Goal: Transaction & Acquisition: Purchase product/service

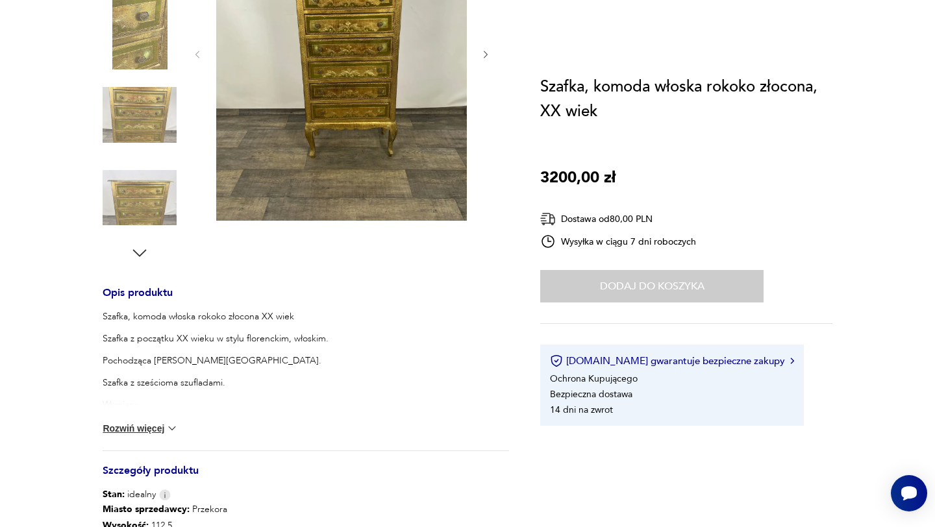
scroll to position [14, 0]
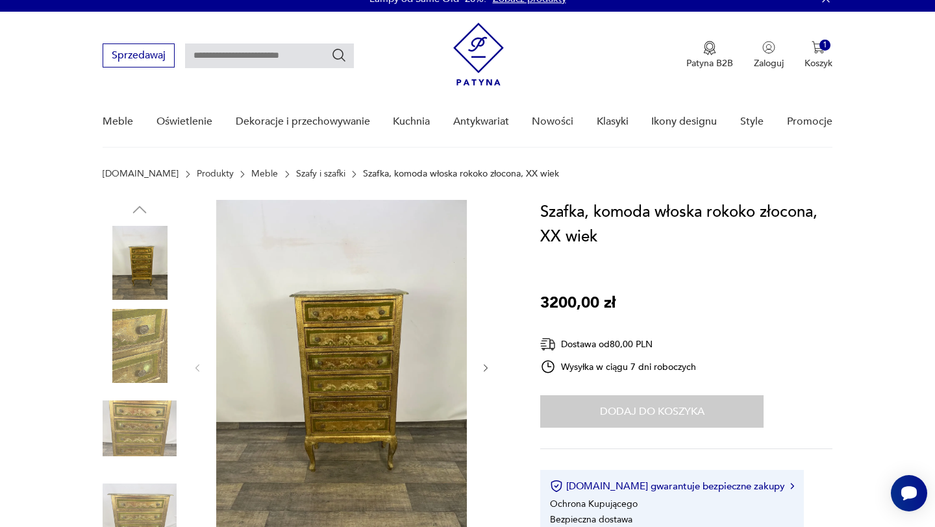
click at [316, 299] on img at bounding box center [341, 367] width 251 height 334
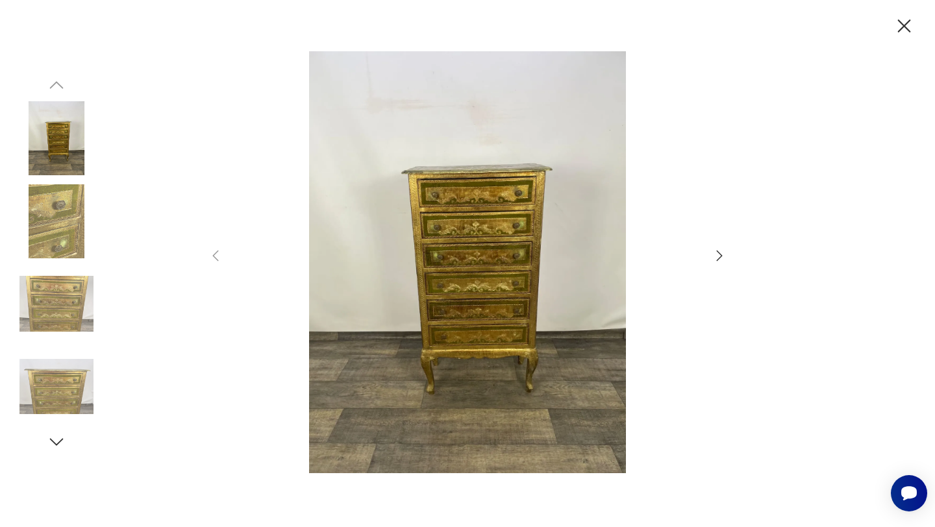
click at [713, 261] on icon "button" at bounding box center [719, 256] width 16 height 16
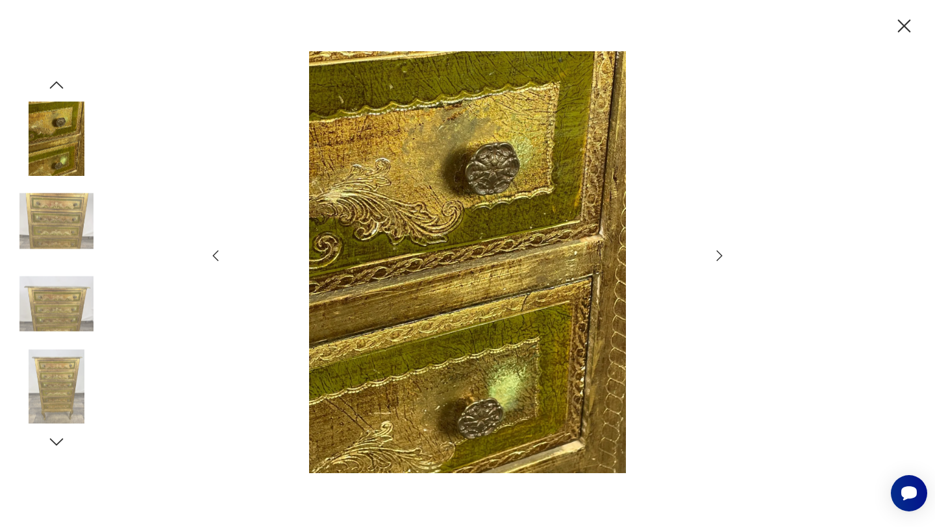
click at [713, 261] on icon "button" at bounding box center [719, 256] width 16 height 16
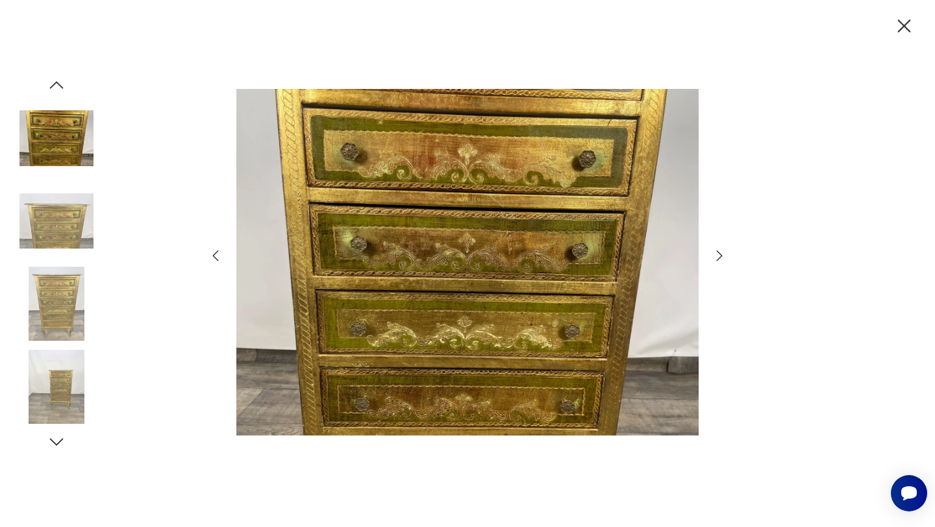
click at [713, 261] on icon "button" at bounding box center [719, 256] width 16 height 16
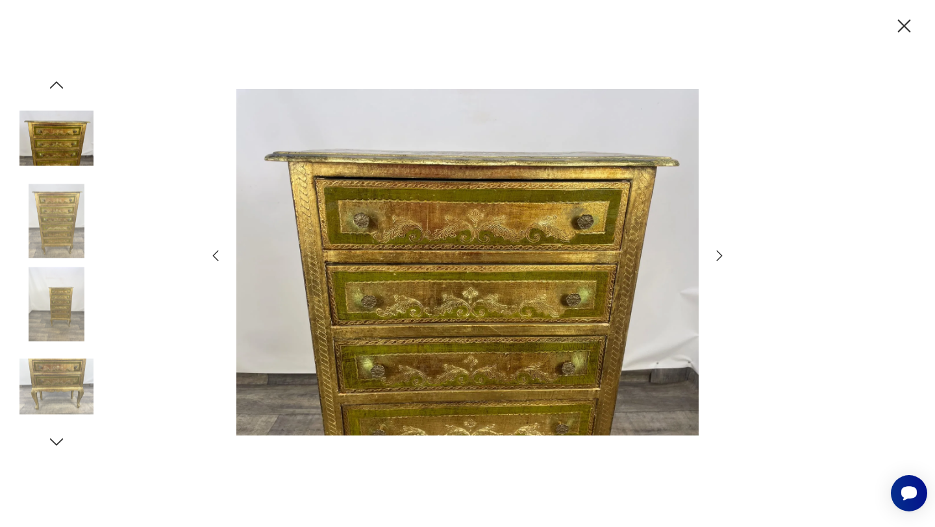
click at [887, 26] on div at bounding box center [467, 263] width 935 height 527
click at [902, 26] on icon "button" at bounding box center [904, 25] width 13 height 13
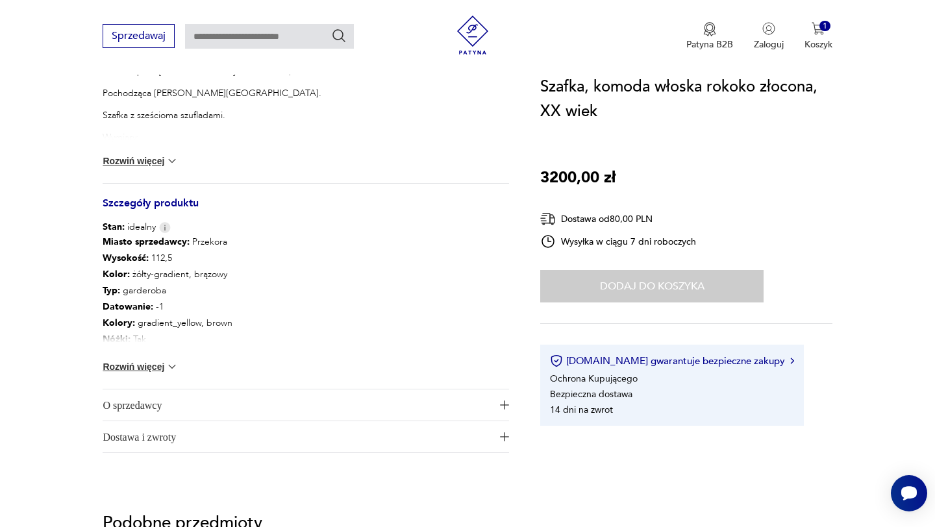
scroll to position [735, 0]
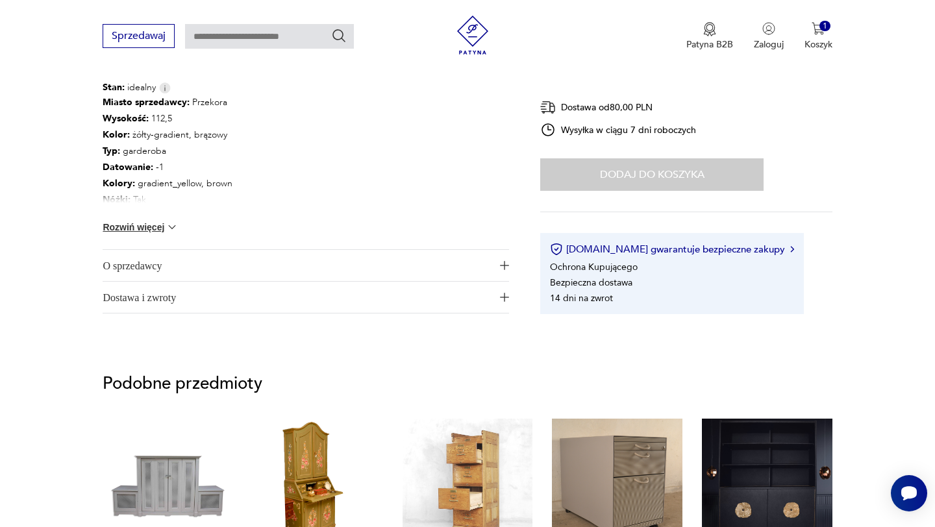
click at [256, 254] on span "O sprzedawcy" at bounding box center [297, 265] width 388 height 31
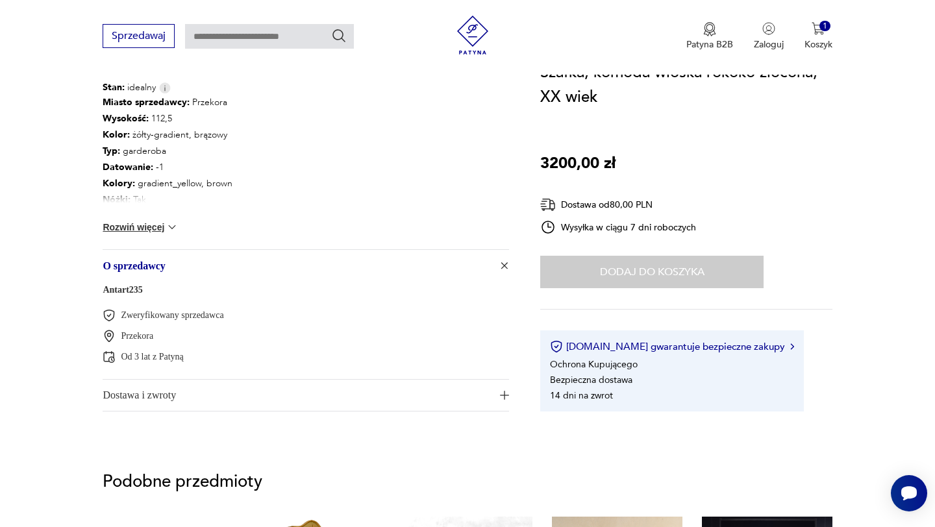
click at [127, 286] on link "Antart235" at bounding box center [123, 290] width 40 height 10
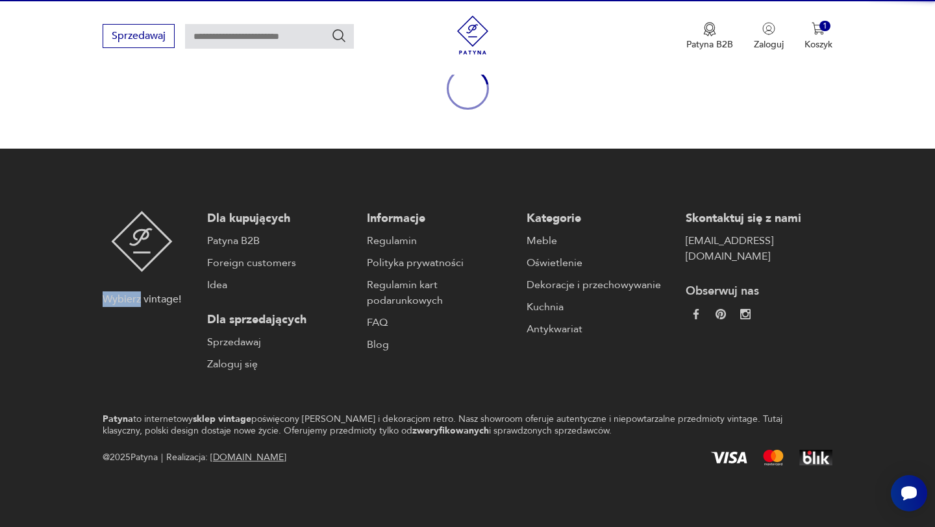
click at [127, 286] on div "Wybierz vintage!" at bounding box center [142, 291] width 79 height 161
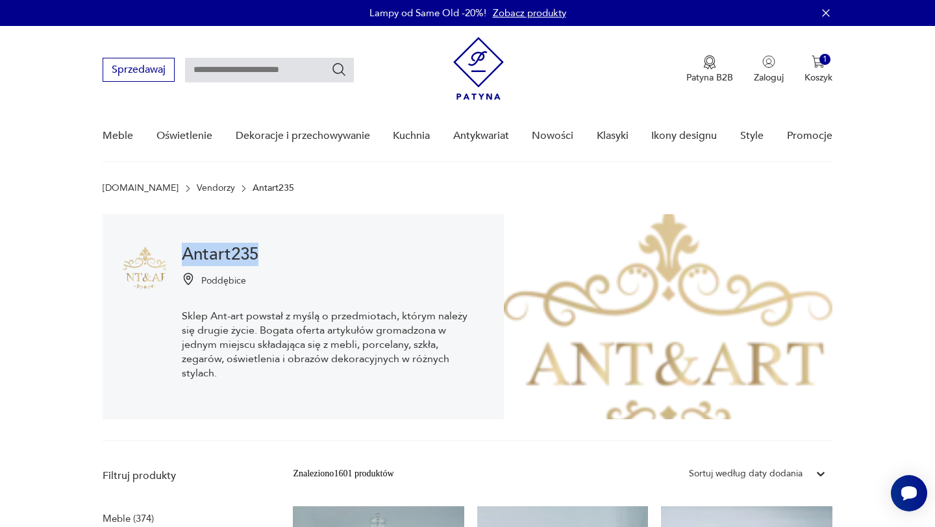
drag, startPoint x: 177, startPoint y: 252, endPoint x: 271, endPoint y: 258, distance: 94.3
click at [271, 258] on div "Antart235 Poddębice Sklep Ant-art powstał z myślą o przedmiotach, którym należy…" at bounding box center [303, 316] width 401 height 205
copy h1 "Antart235"
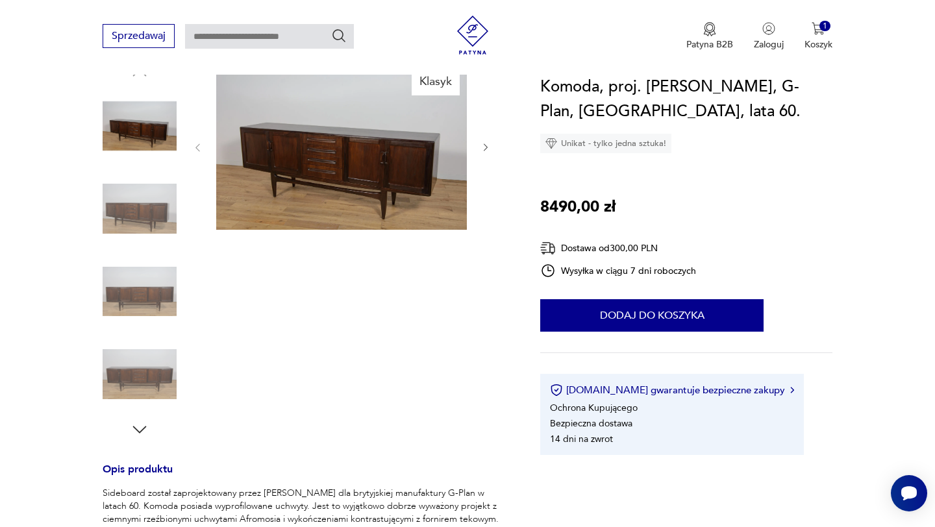
click at [360, 178] on img at bounding box center [341, 146] width 251 height 167
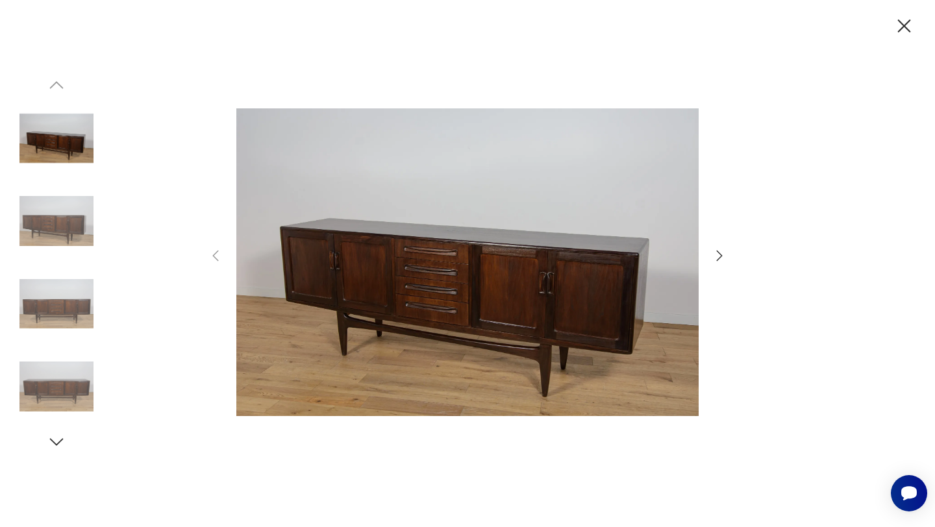
click at [714, 254] on icon "button" at bounding box center [719, 256] width 16 height 16
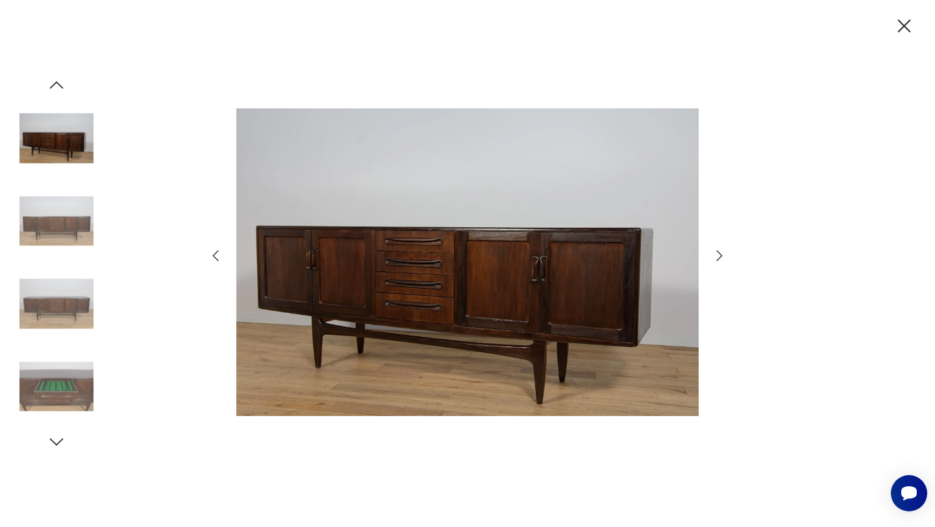
click at [714, 254] on icon "button" at bounding box center [719, 256] width 16 height 16
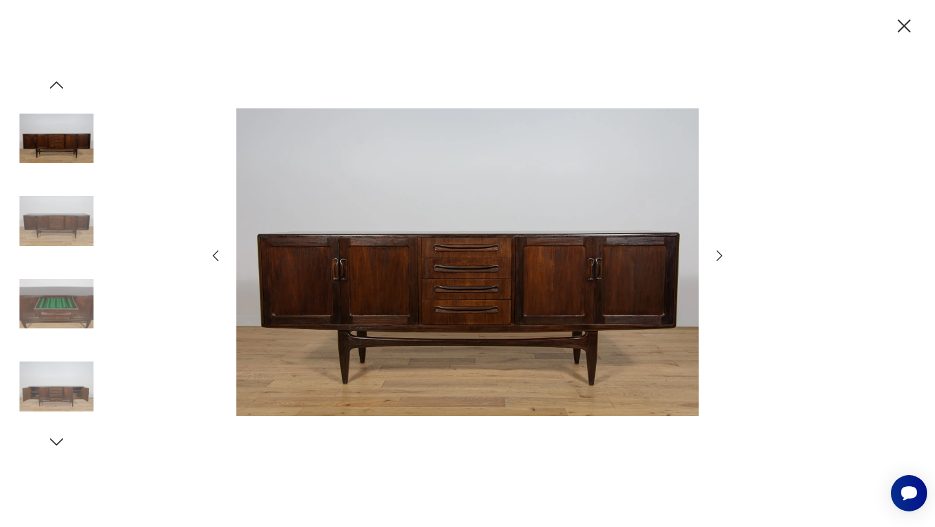
click at [714, 254] on icon "button" at bounding box center [719, 256] width 16 height 16
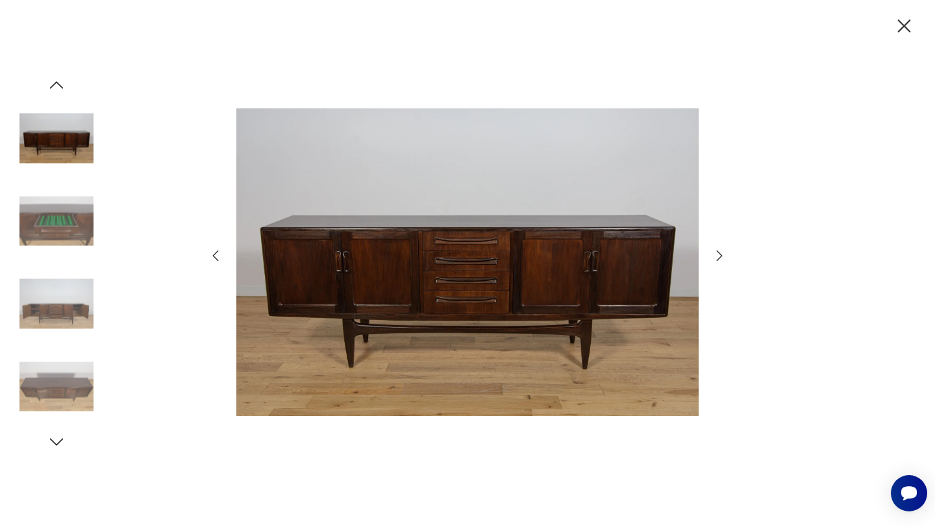
click at [714, 254] on icon "button" at bounding box center [719, 256] width 16 height 16
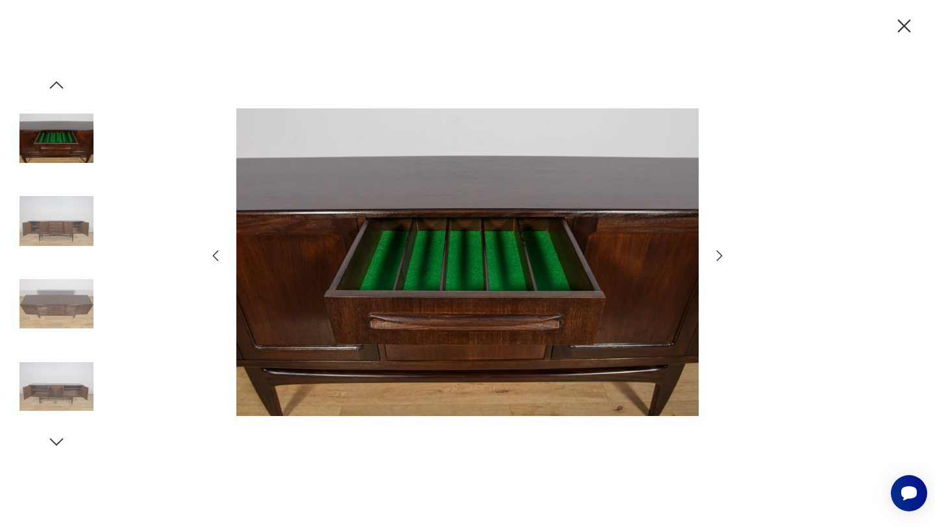
click at [714, 254] on icon "button" at bounding box center [719, 256] width 16 height 16
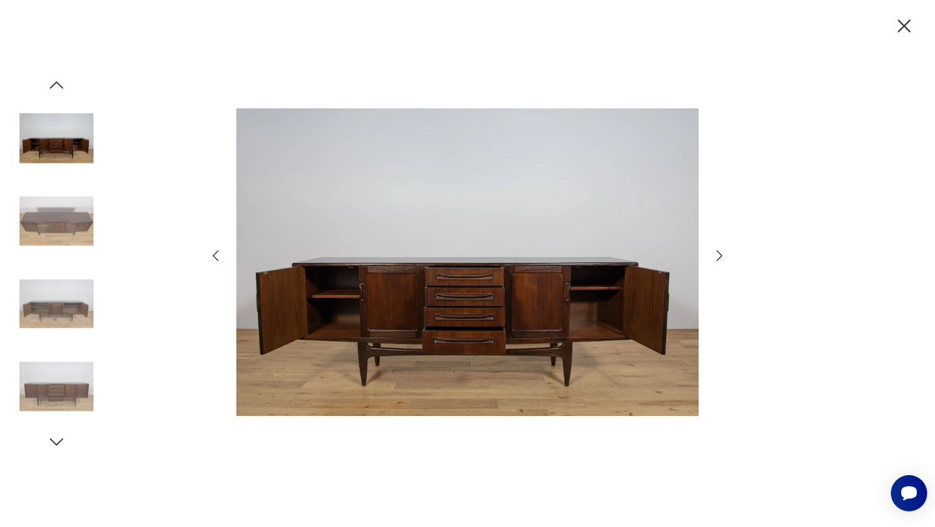
click at [714, 254] on icon "button" at bounding box center [719, 256] width 16 height 16
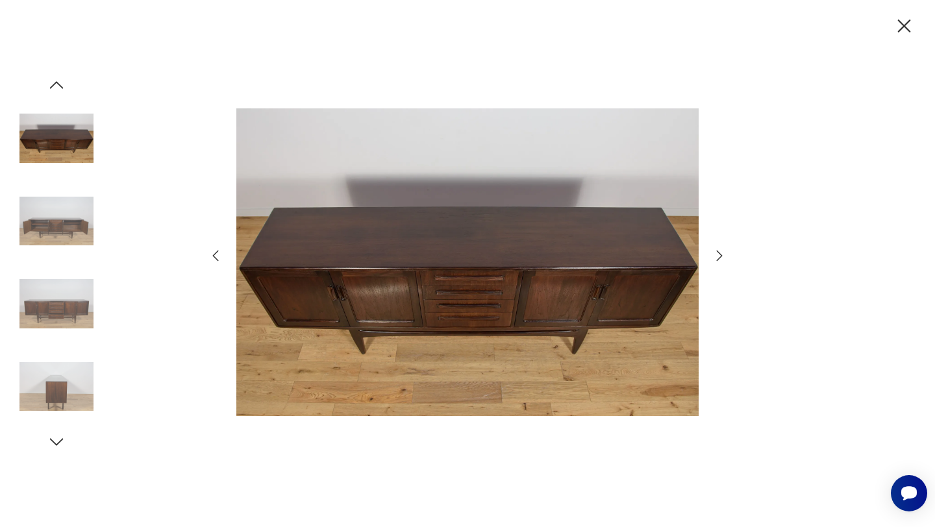
click at [714, 254] on icon "button" at bounding box center [719, 256] width 16 height 16
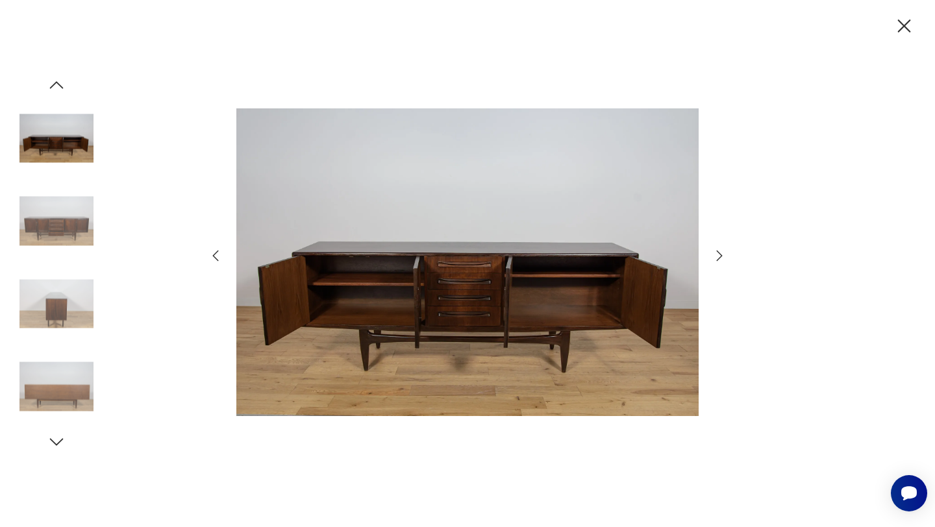
click at [714, 254] on icon "button" at bounding box center [719, 256] width 16 height 16
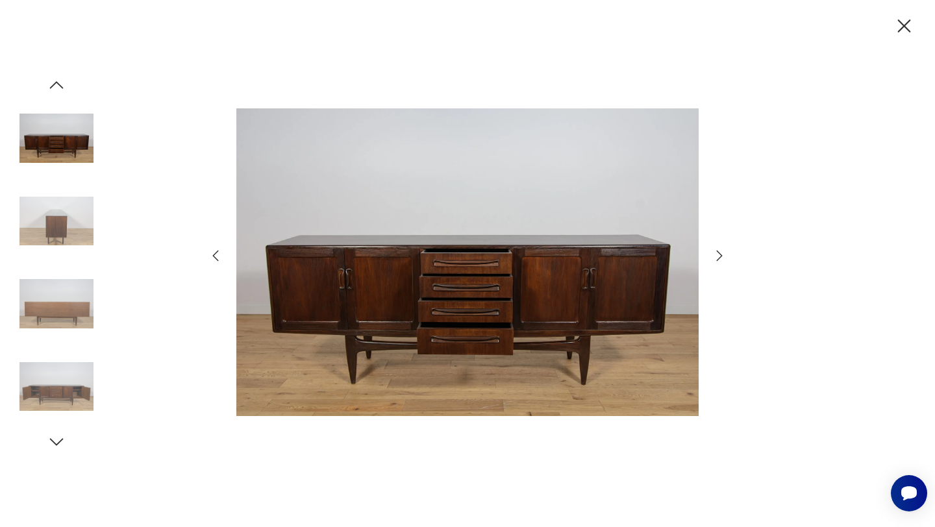
click at [714, 254] on icon "button" at bounding box center [719, 256] width 16 height 16
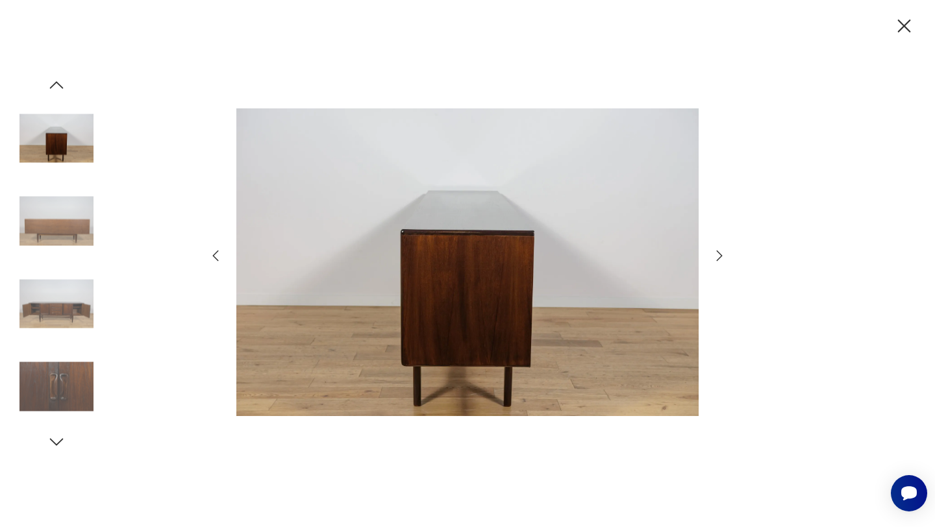
click at [714, 254] on icon "button" at bounding box center [719, 256] width 16 height 16
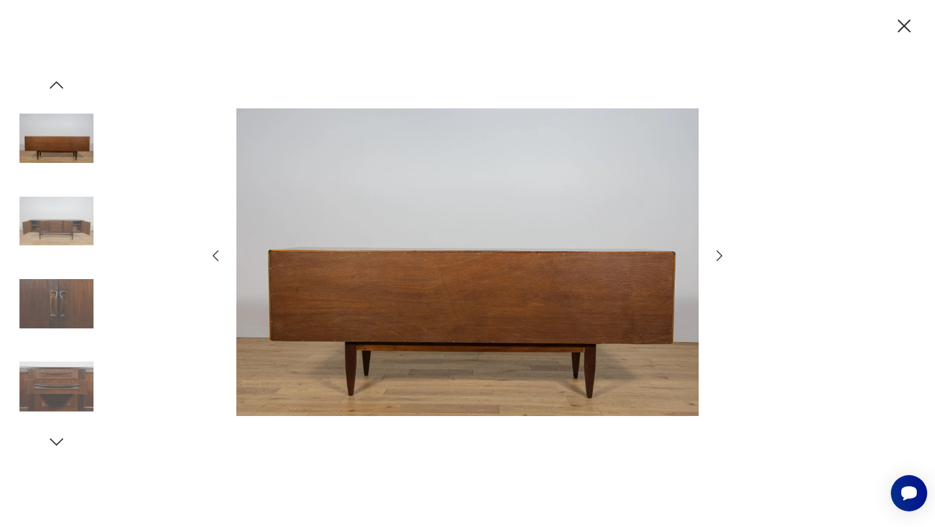
click at [714, 254] on icon "button" at bounding box center [719, 256] width 16 height 16
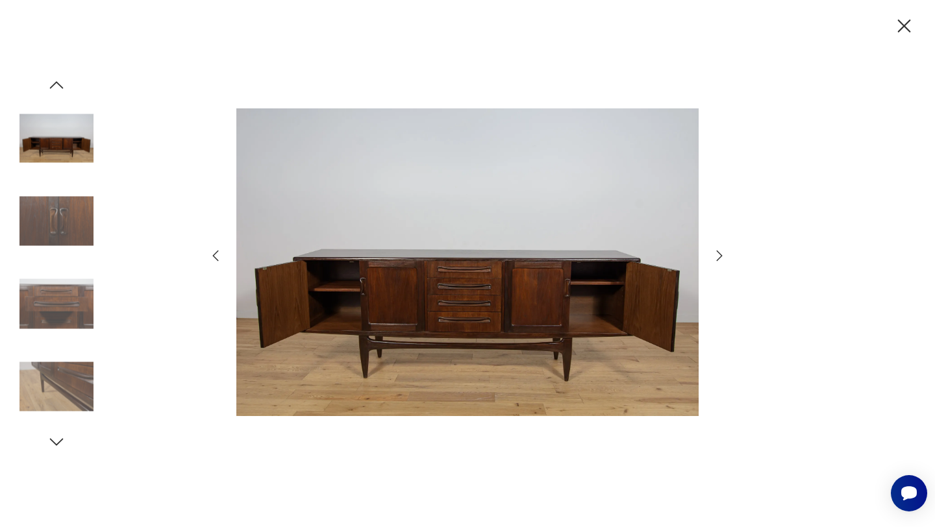
click at [714, 254] on icon "button" at bounding box center [719, 256] width 16 height 16
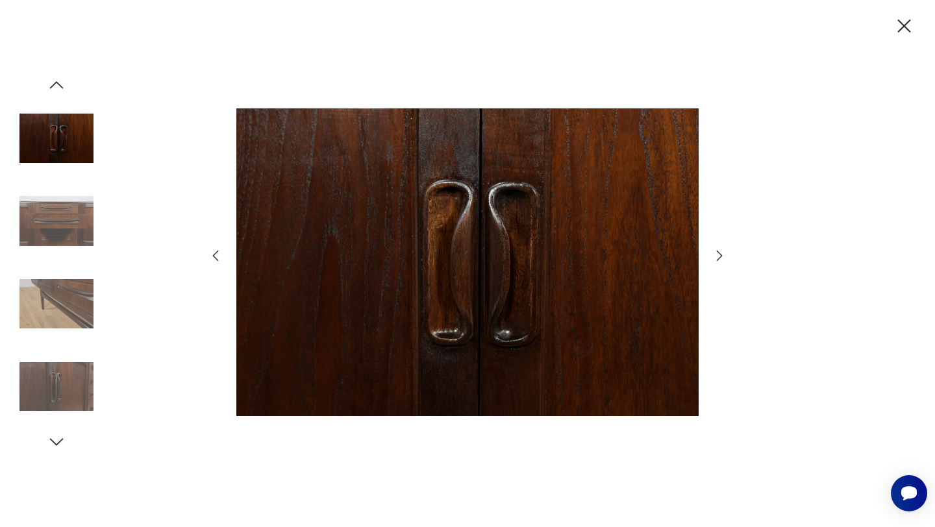
click at [714, 254] on icon "button" at bounding box center [719, 256] width 16 height 16
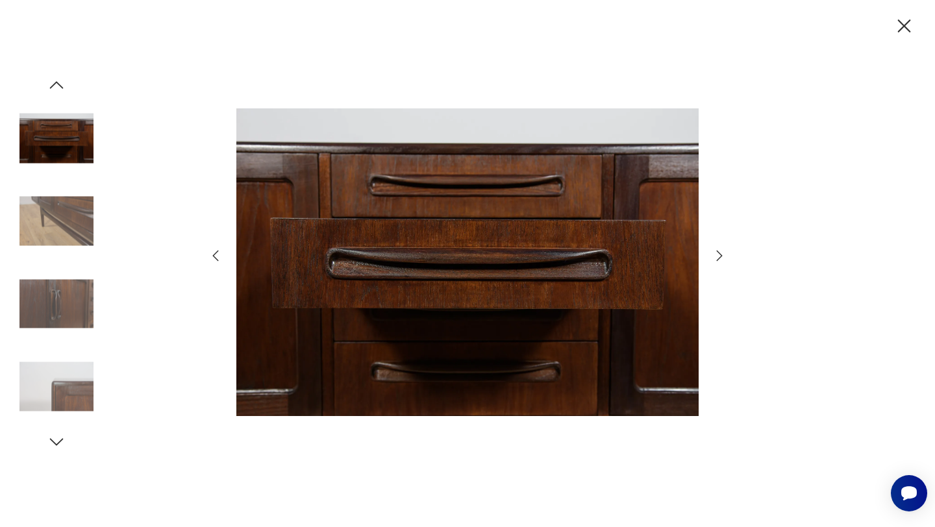
click at [714, 254] on icon "button" at bounding box center [719, 256] width 16 height 16
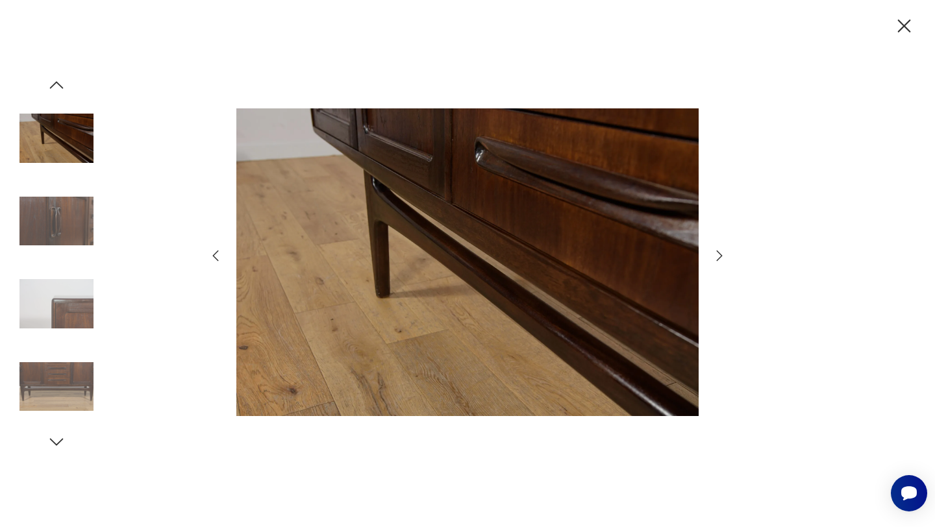
click at [714, 254] on icon "button" at bounding box center [719, 256] width 16 height 16
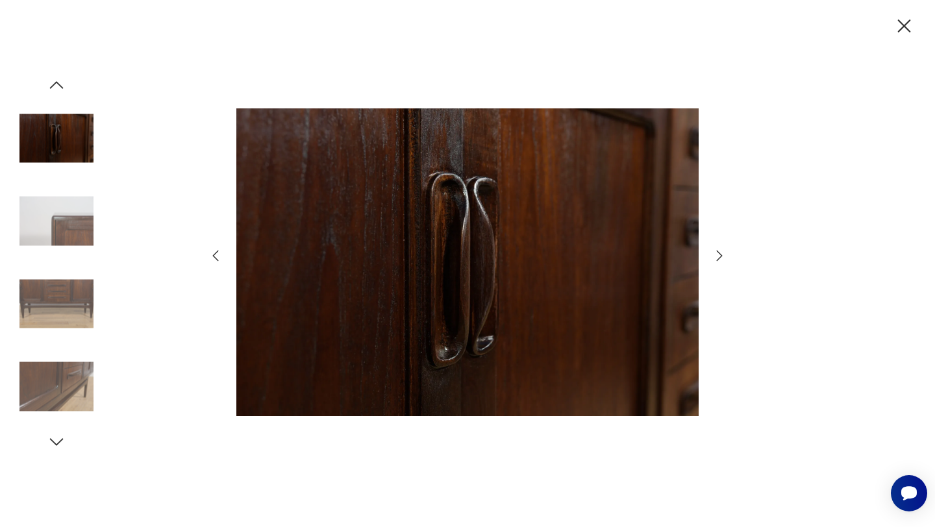
click at [714, 254] on icon "button" at bounding box center [719, 256] width 16 height 16
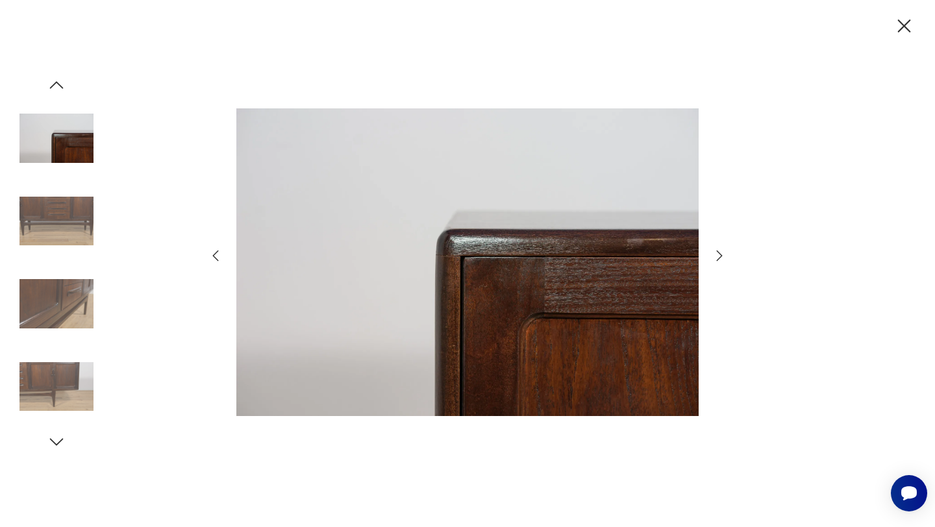
click at [714, 254] on icon "button" at bounding box center [719, 256] width 16 height 16
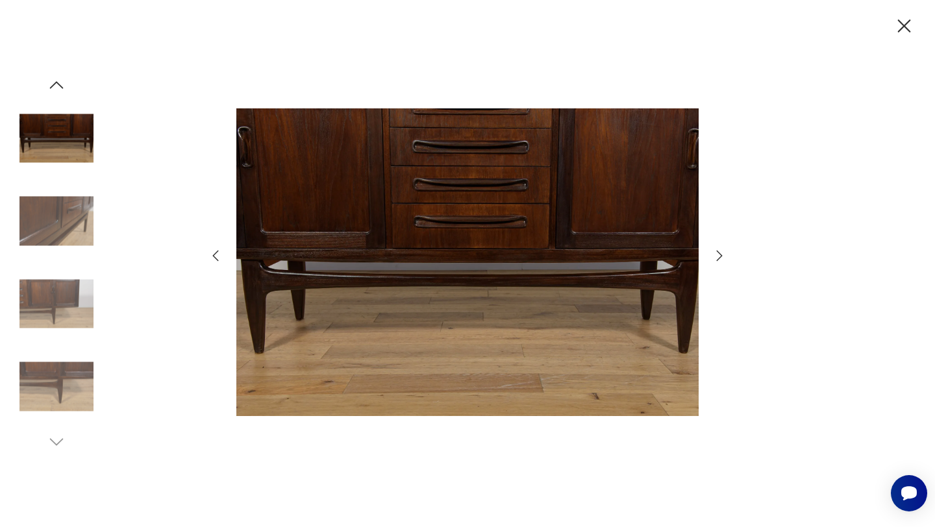
click at [714, 254] on icon "button" at bounding box center [719, 256] width 16 height 16
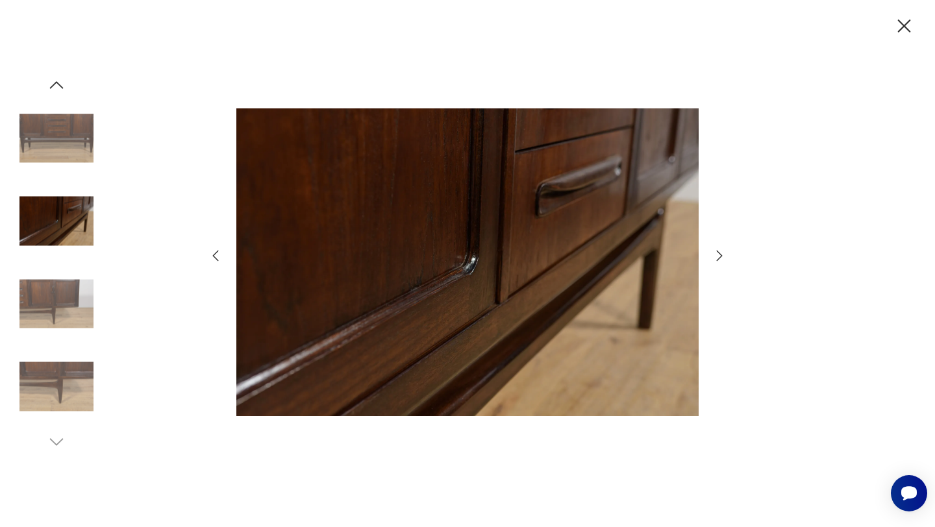
click at [714, 254] on icon "button" at bounding box center [719, 256] width 16 height 16
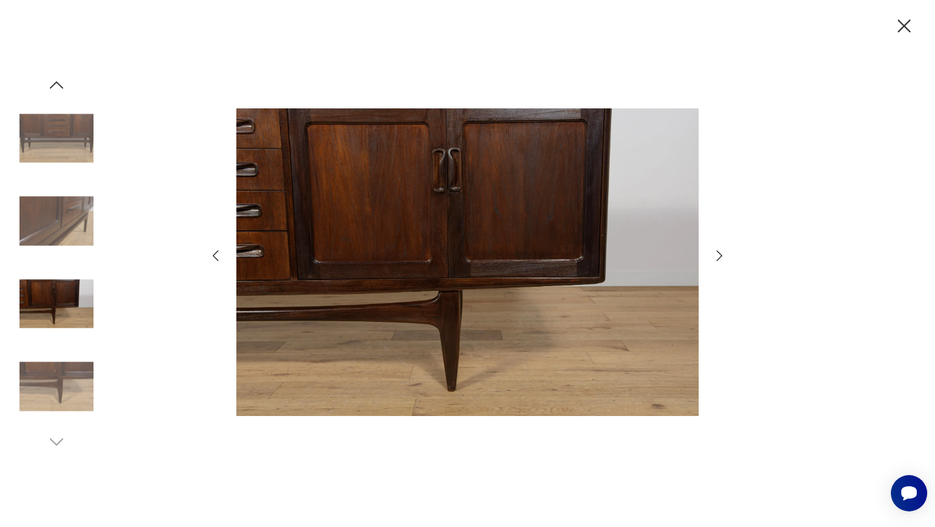
click at [714, 254] on icon "button" at bounding box center [719, 256] width 16 height 16
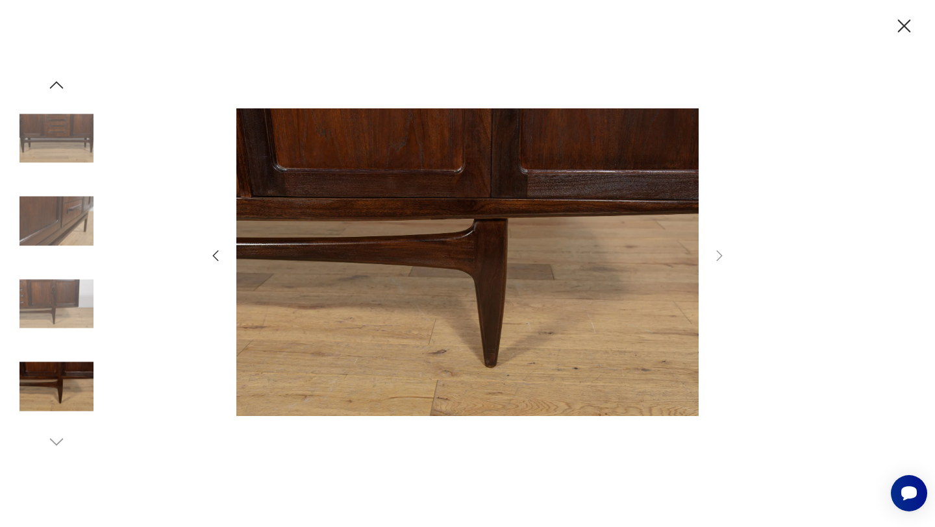
click at [902, 25] on icon "button" at bounding box center [904, 26] width 23 height 23
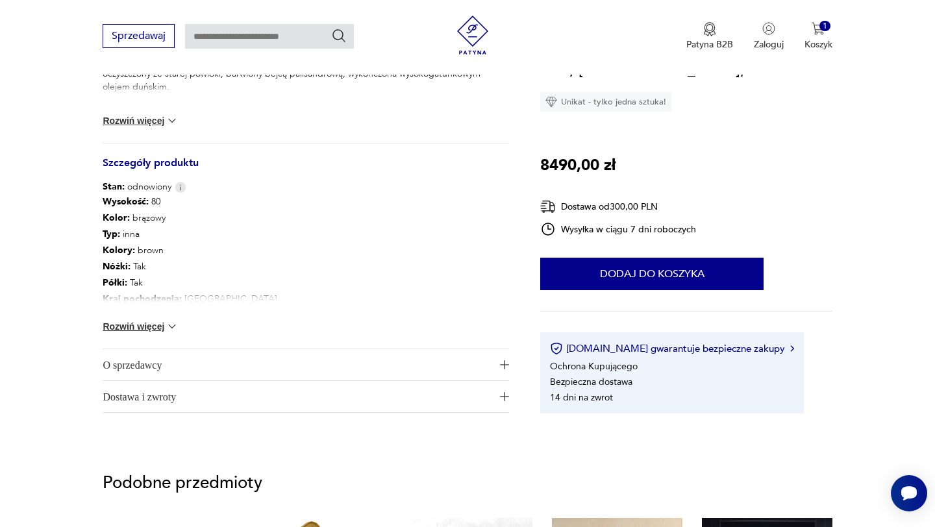
scroll to position [635, 0]
click at [260, 369] on span "O sprzedawcy" at bounding box center [297, 365] width 388 height 31
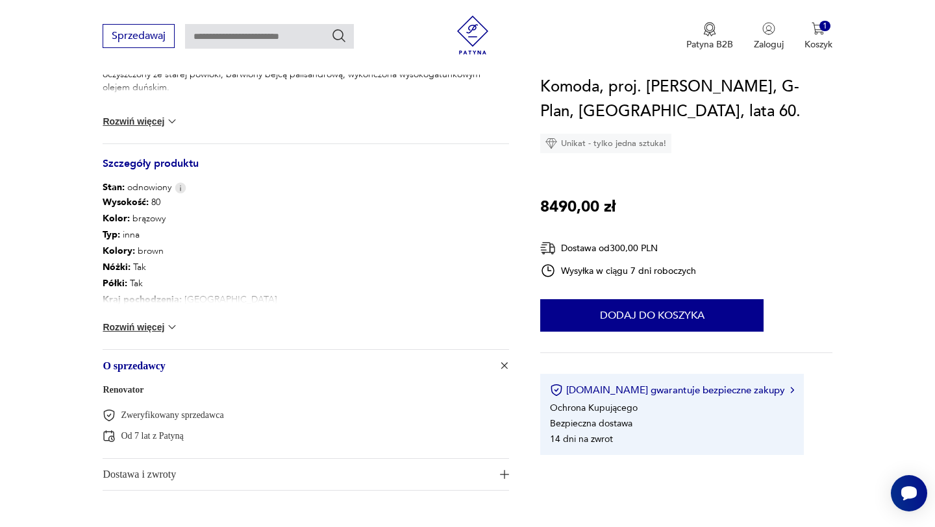
click at [245, 372] on span "O sprzedawcy" at bounding box center [297, 365] width 388 height 31
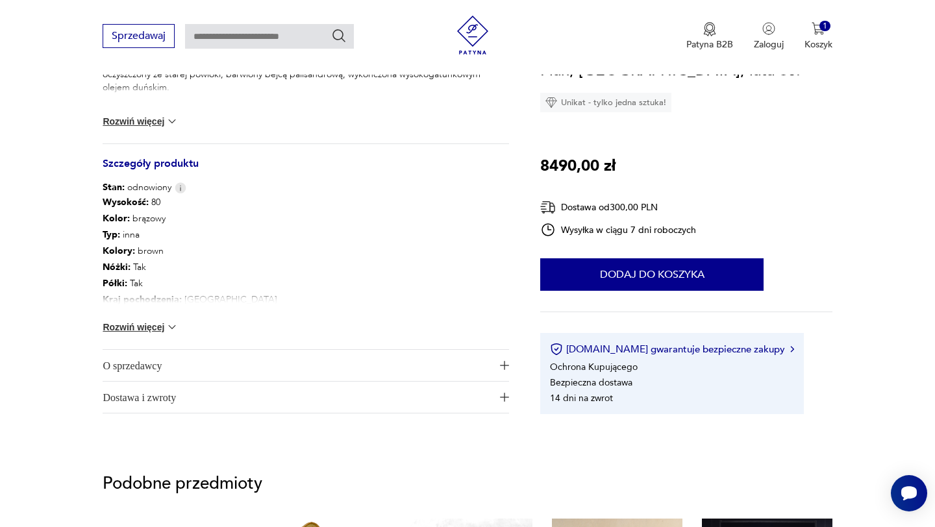
click at [245, 372] on span "O sprzedawcy" at bounding box center [297, 365] width 388 height 31
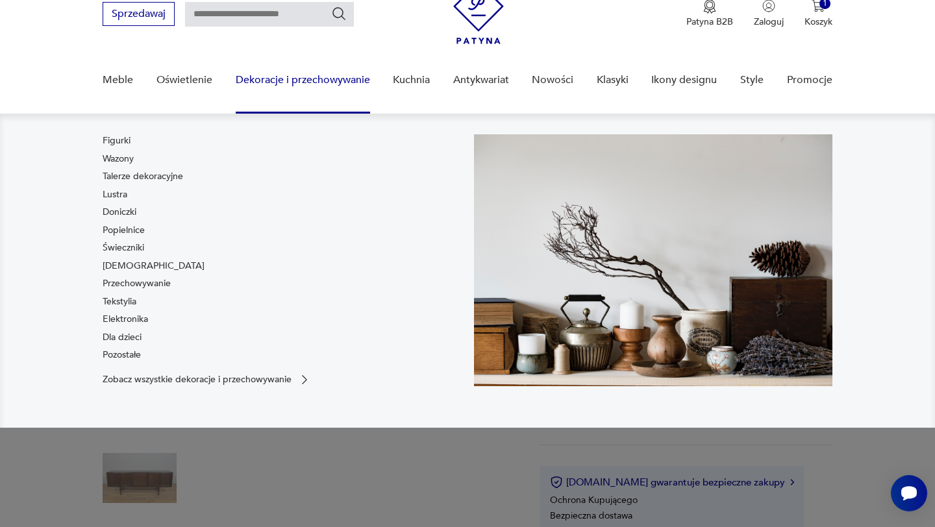
scroll to position [88, 0]
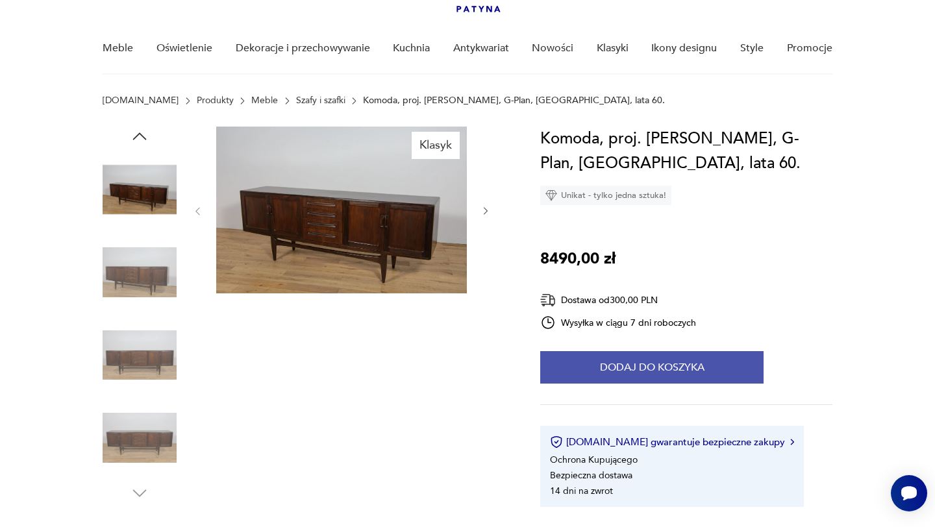
click at [611, 380] on button "Dodaj do koszyka" at bounding box center [651, 367] width 223 height 32
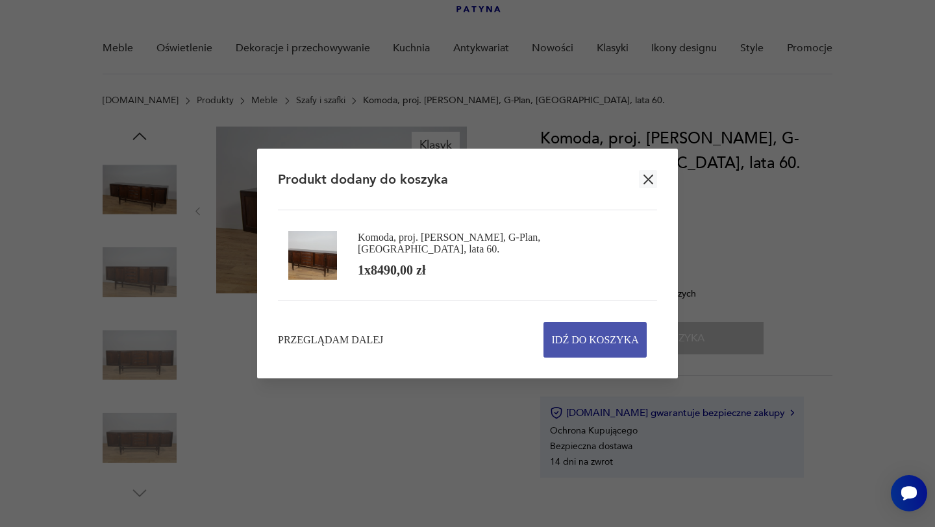
click at [570, 344] on span "Idź do koszyka" at bounding box center [595, 340] width 87 height 34
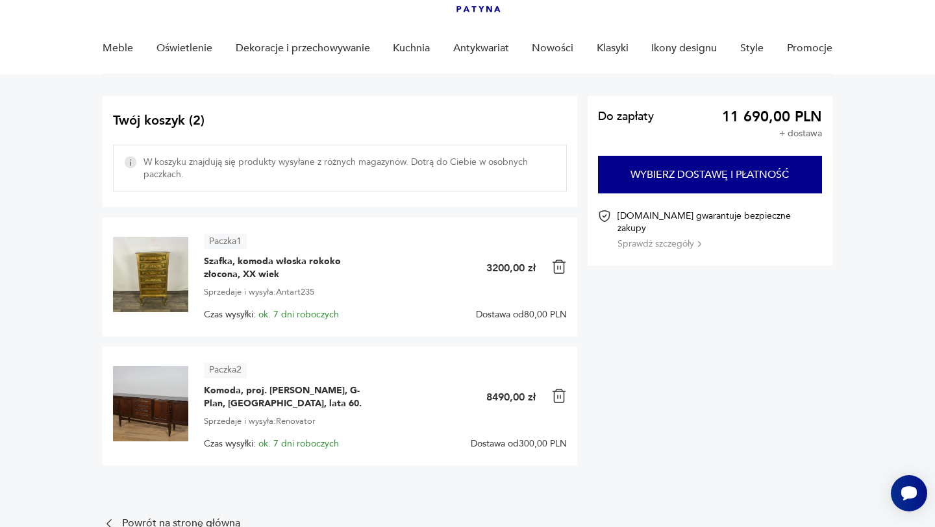
click at [563, 269] on img at bounding box center [559, 267] width 16 height 16
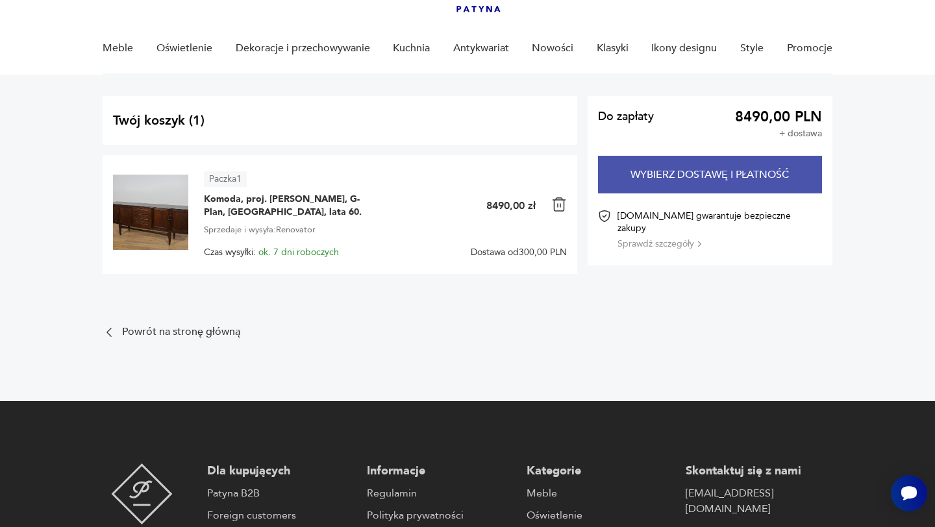
click at [643, 180] on button "Wybierz dostawę i płatność" at bounding box center [709, 175] width 223 height 38
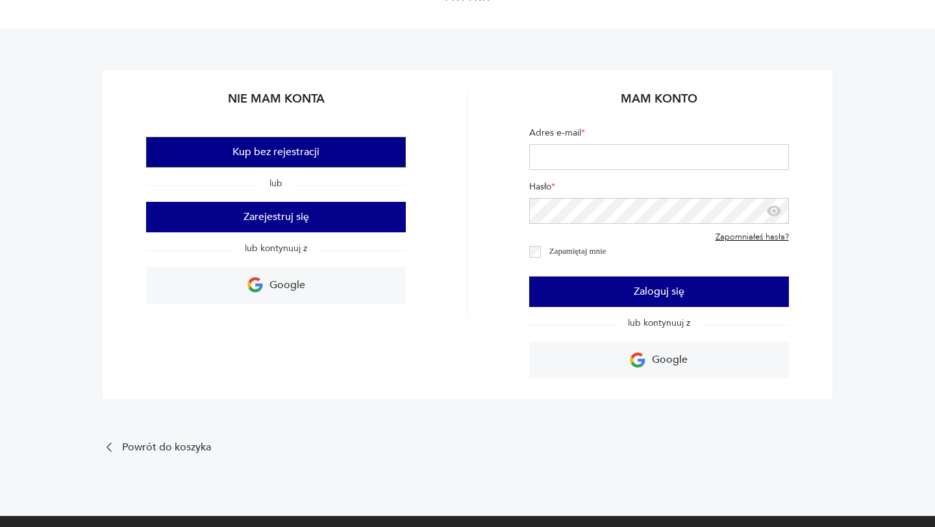
click at [308, 137] on button "Kup bez rejestracji" at bounding box center [276, 152] width 260 height 31
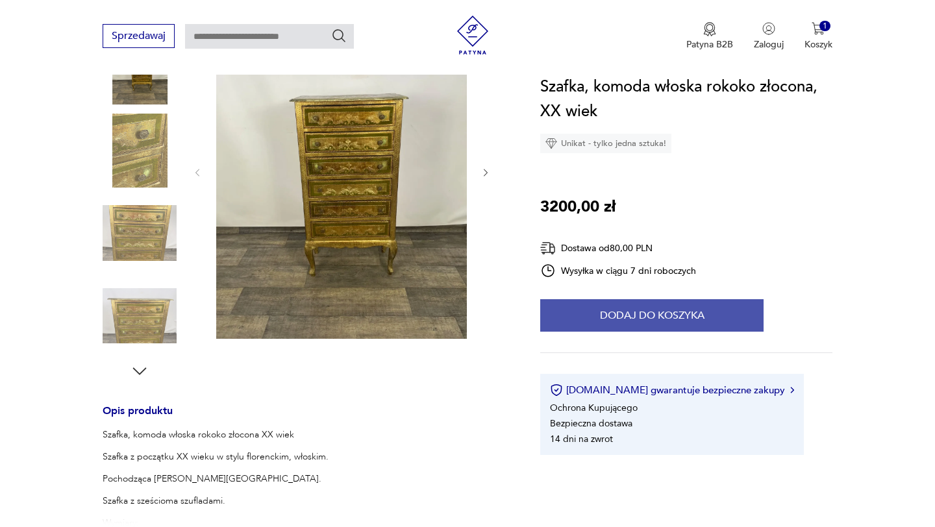
click at [635, 319] on button "Dodaj do koszyka" at bounding box center [651, 315] width 223 height 32
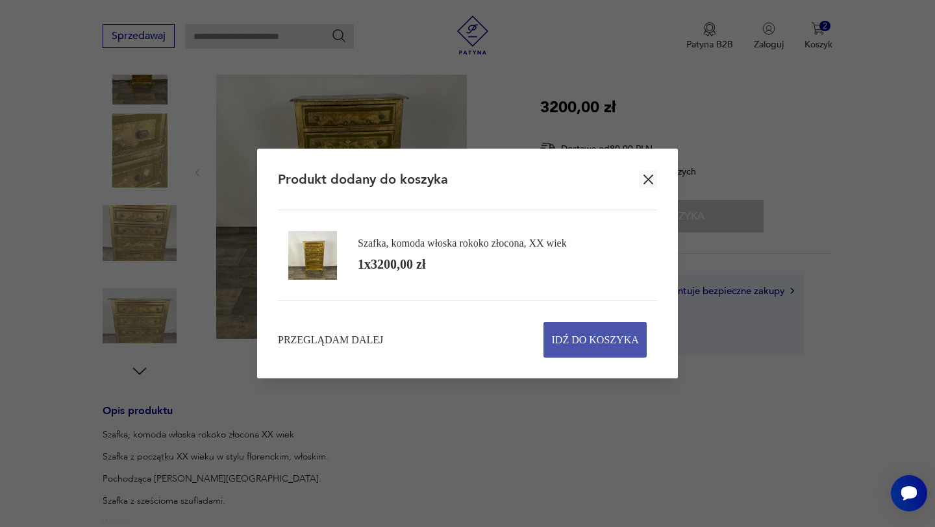
click at [597, 335] on span "Idź do koszyka" at bounding box center [595, 340] width 87 height 34
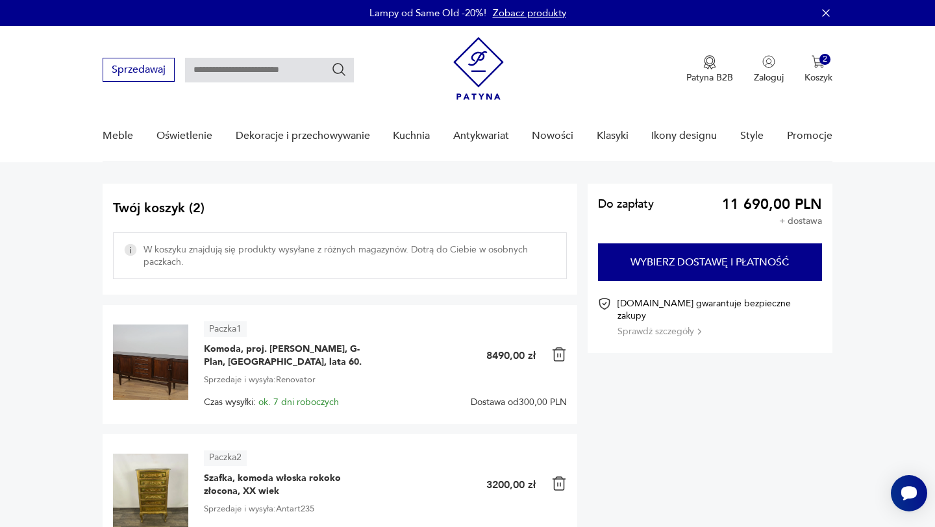
click at [471, 93] on img at bounding box center [478, 68] width 51 height 63
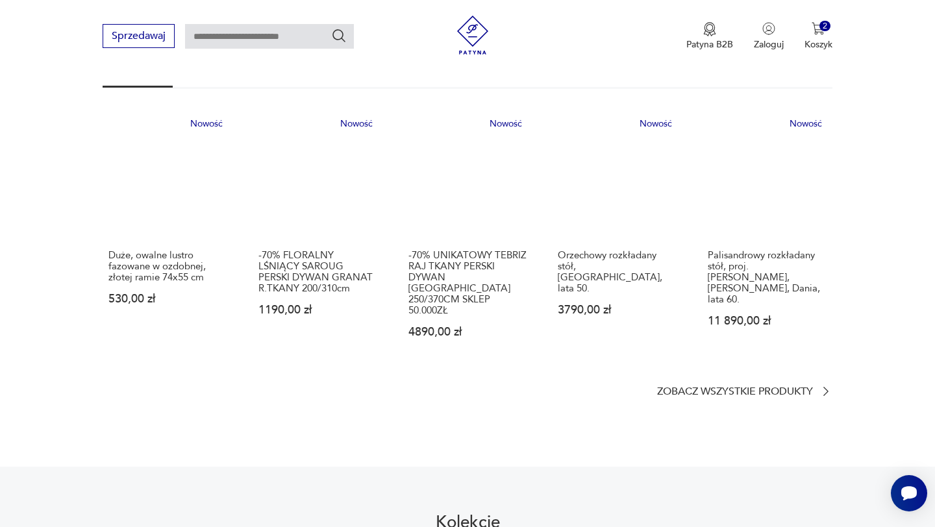
scroll to position [798, 0]
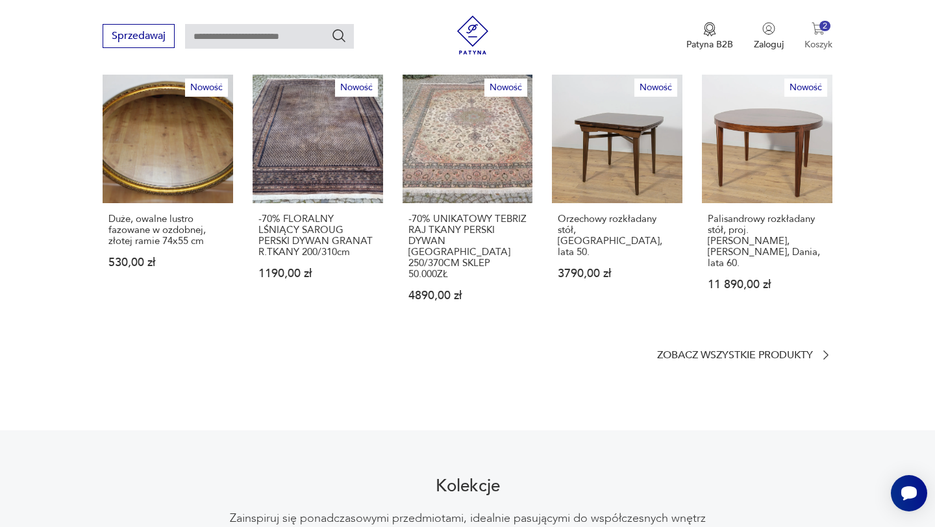
click at [824, 36] on button "2 Koszyk" at bounding box center [818, 36] width 28 height 29
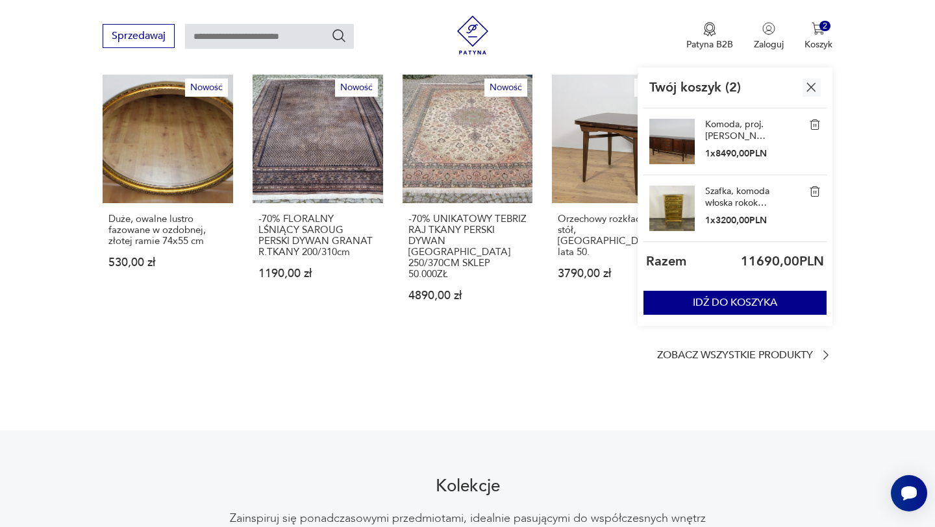
click at [839, 34] on div "Sprzedawaj Patyna B2B Zaloguj 2 Koszyk Twój koszyk ( 2 ) Komoda, proj. V. Wilki…" at bounding box center [467, 37] width 935 height 75
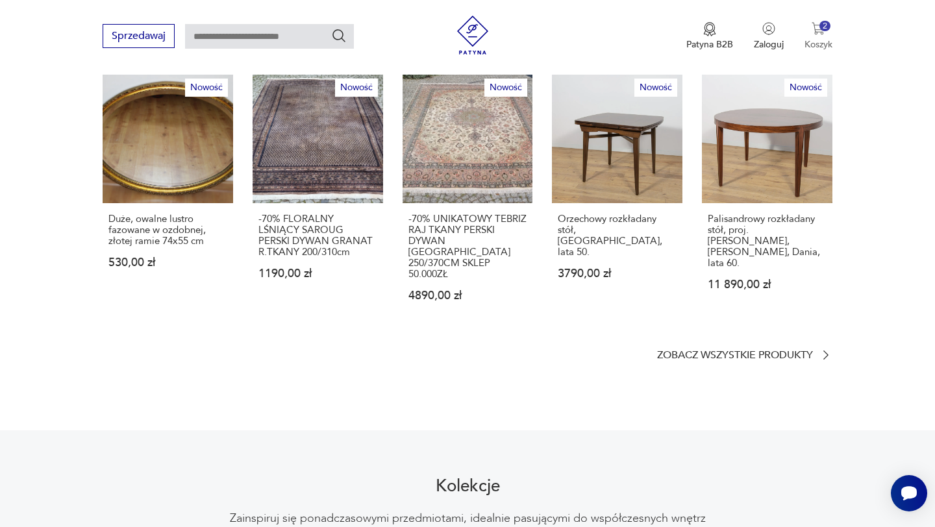
click at [822, 34] on img "button" at bounding box center [817, 28] width 13 height 13
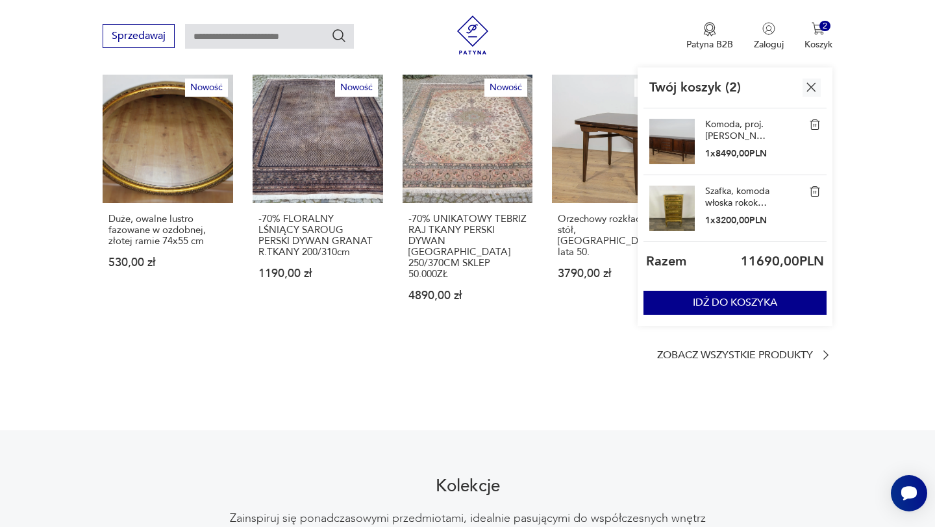
click at [738, 138] on link "Komoda, proj. [PERSON_NAME], G-Plan, [GEOGRAPHIC_DATA], lata 60." at bounding box center [737, 130] width 65 height 23
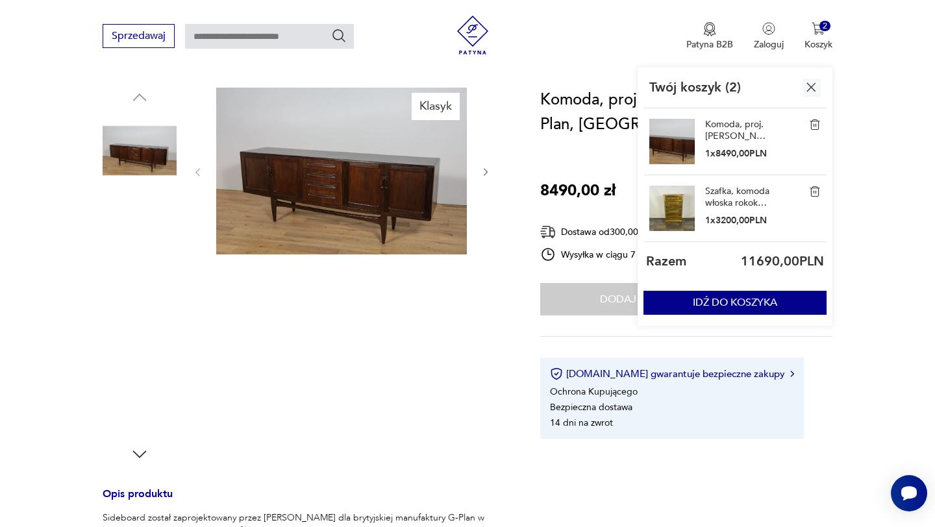
scroll to position [344, 0]
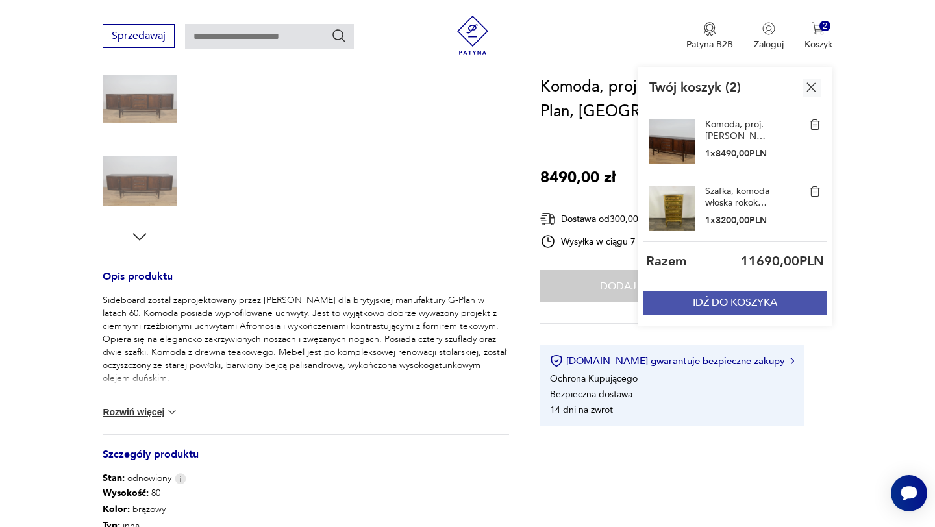
click at [691, 302] on button "IDŹ DO KOSZYKA" at bounding box center [734, 303] width 183 height 24
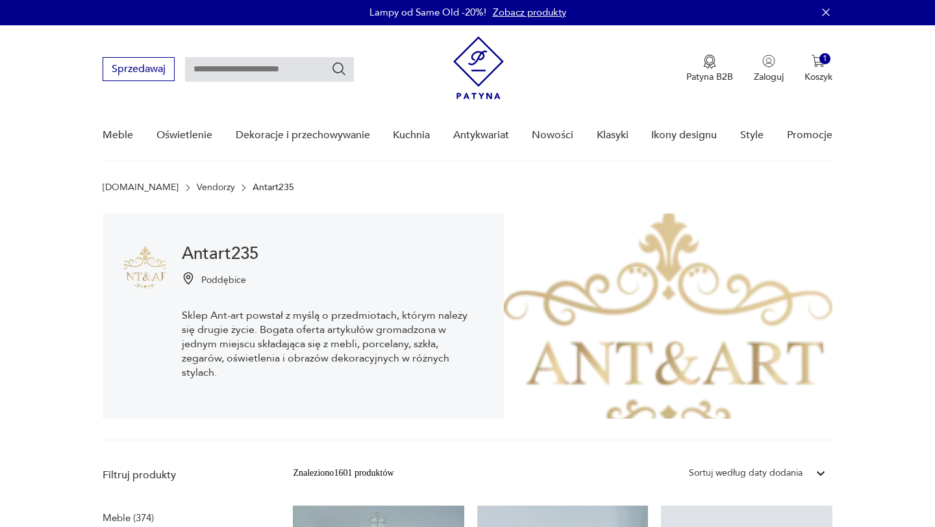
scroll to position [63, 0]
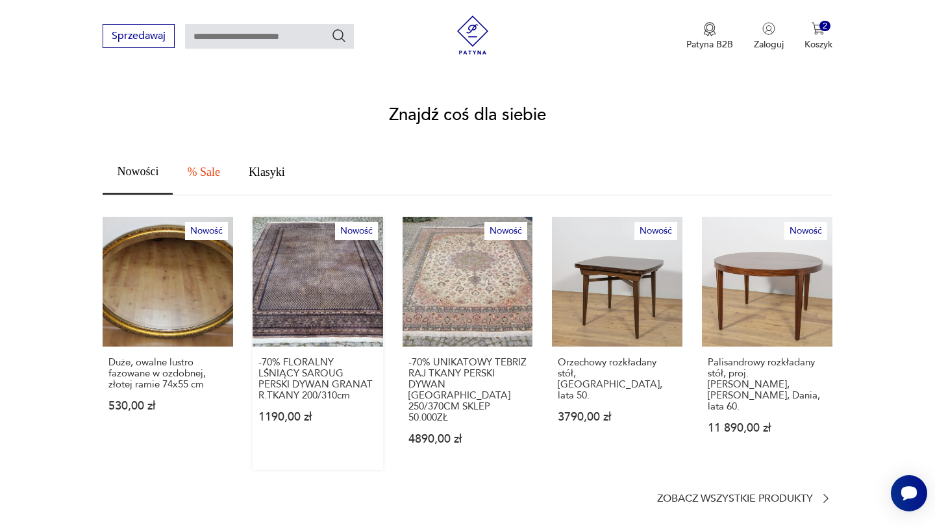
click at [309, 285] on link "Nowość -70% FLORALNY LŚNIĄCY SAROUG PERSKI DYWAN GRANAT R.TKANY 200/310cm 1190,…" at bounding box center [318, 344] width 130 height 254
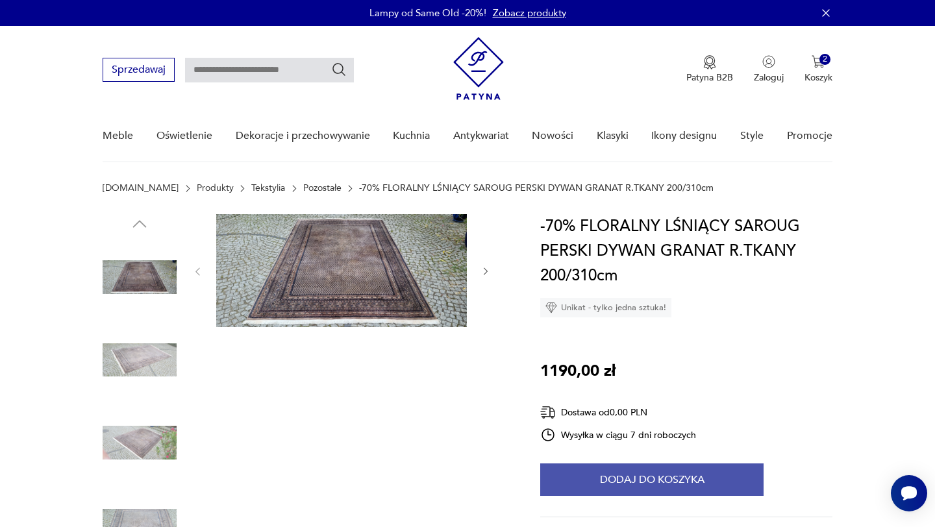
click at [682, 487] on button "Dodaj do koszyka" at bounding box center [651, 479] width 223 height 32
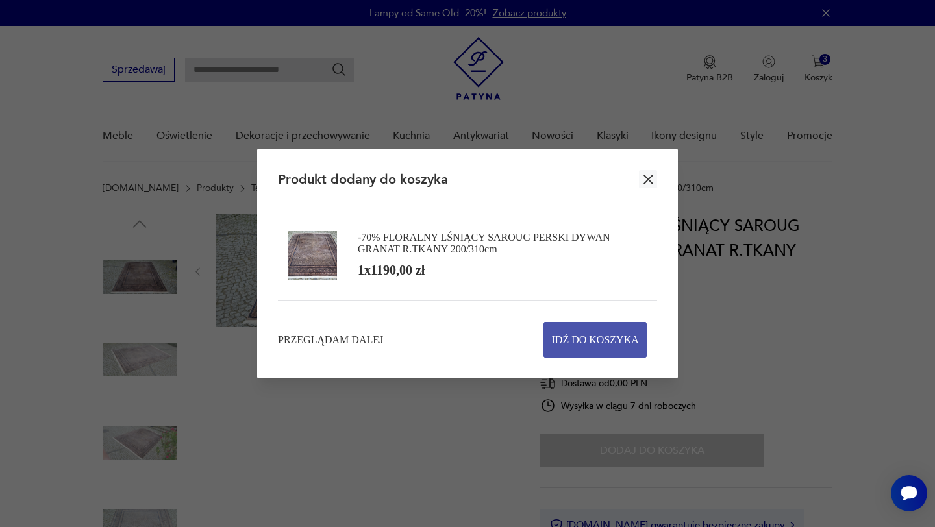
click at [582, 332] on span "Idź do koszyka" at bounding box center [595, 340] width 87 height 34
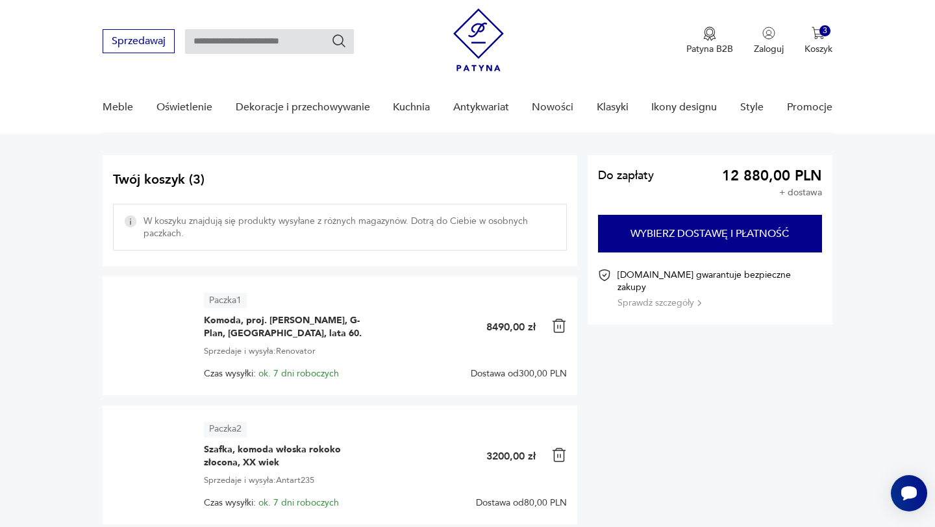
scroll to position [42, 0]
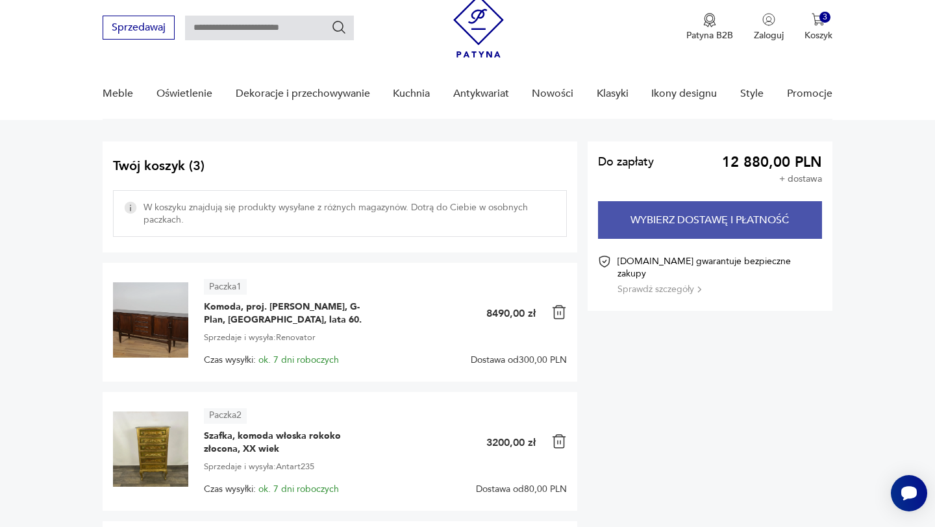
click at [682, 234] on button "Wybierz dostawę i płatność" at bounding box center [709, 220] width 223 height 38
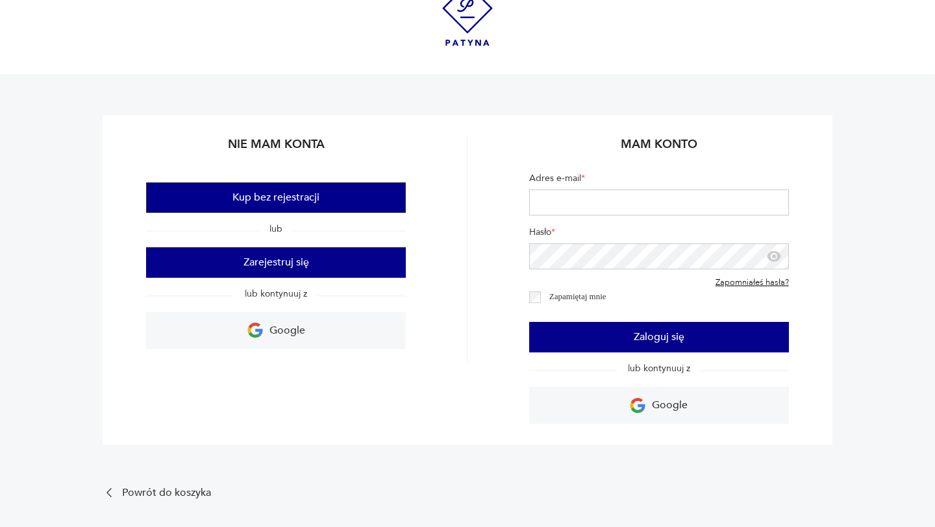
click at [338, 198] on button "Kup bez rejestracji" at bounding box center [276, 197] width 260 height 31
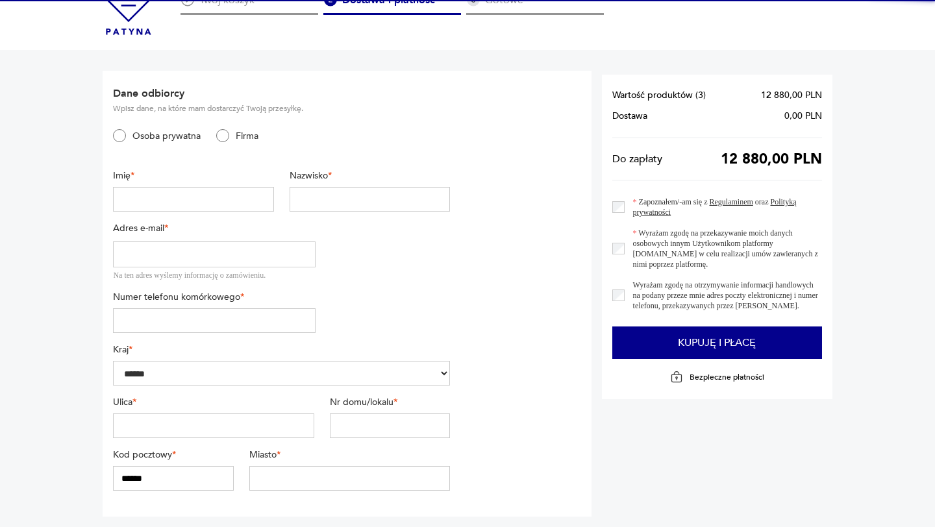
scroll to position [18, 0]
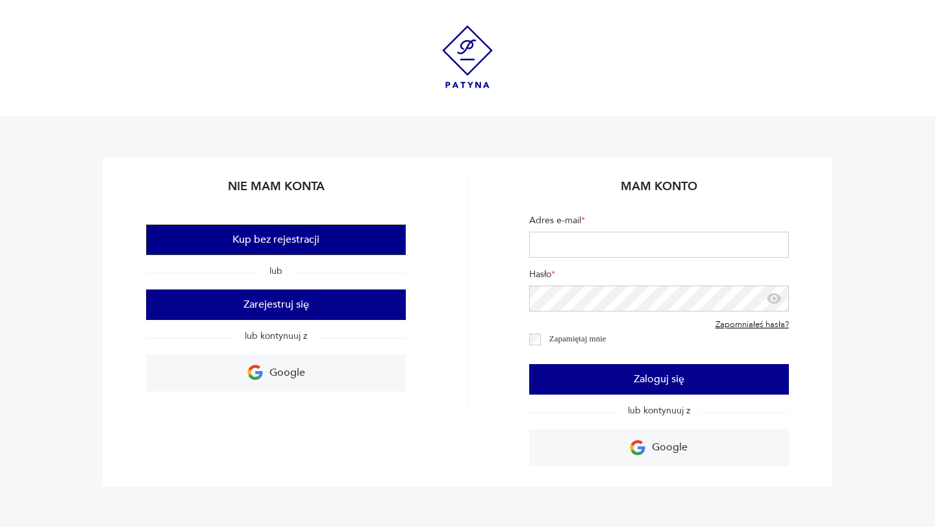
click at [298, 241] on button "Kup bez rejestracji" at bounding box center [276, 240] width 260 height 31
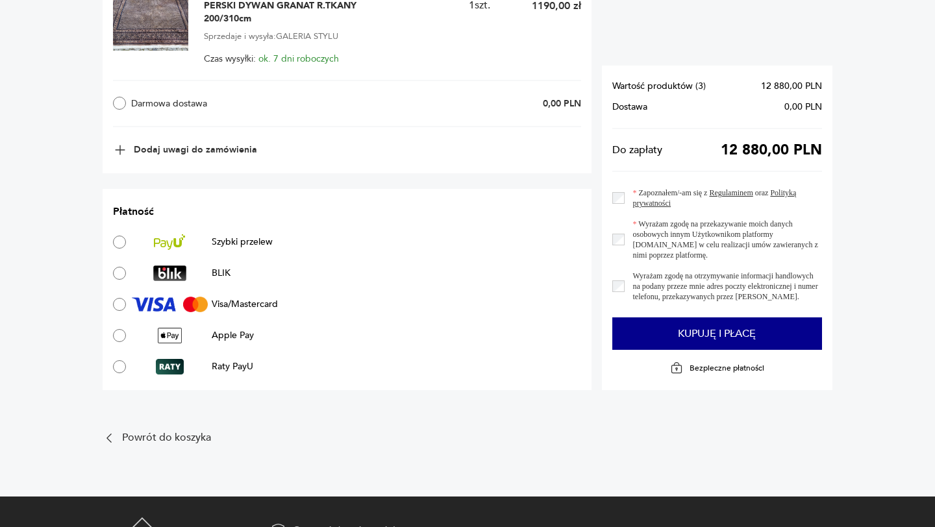
scroll to position [1189, 0]
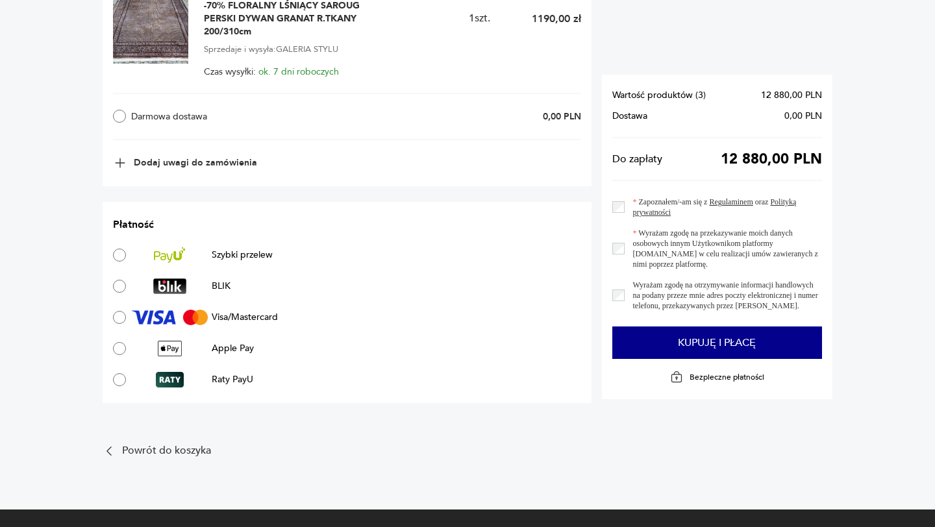
click at [208, 256] on div at bounding box center [169, 255] width 84 height 16
click at [172, 259] on img at bounding box center [169, 255] width 31 height 16
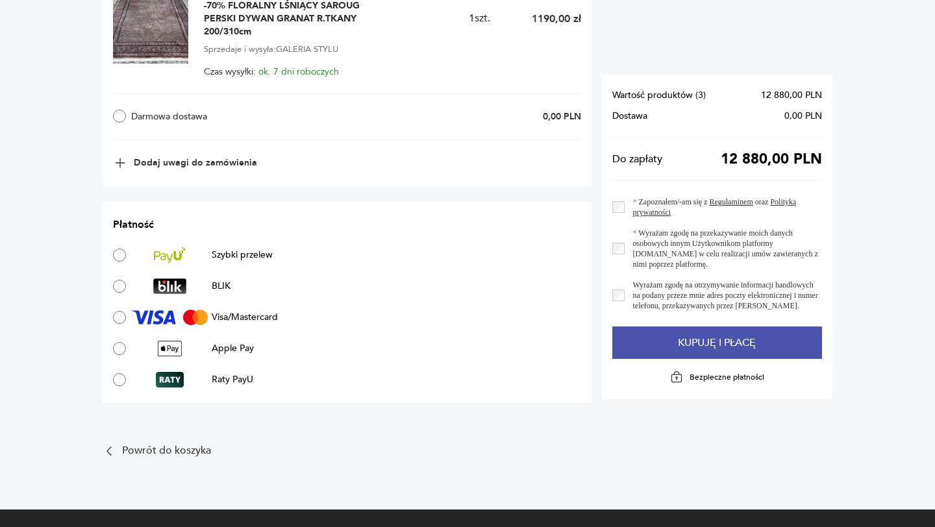
click at [678, 332] on button "Kupuję i płacę" at bounding box center [716, 343] width 209 height 32
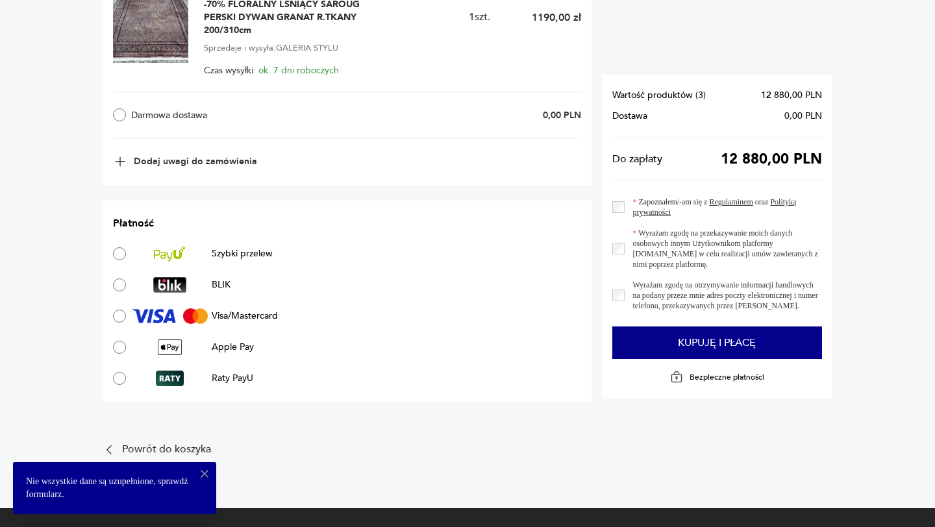
click at [611, 199] on section "Wartość produktów ( 3 ) 12 880,00 PLN Dostawa 0,00 PLN Do zapłaty 12 880,00 PLN…" at bounding box center [717, 237] width 230 height 325
click at [617, 228] on div "Wyrażam zgodę na przekazywanie moich danych osobowych innym Użytkownikom platfo…" at bounding box center [716, 249] width 209 height 42
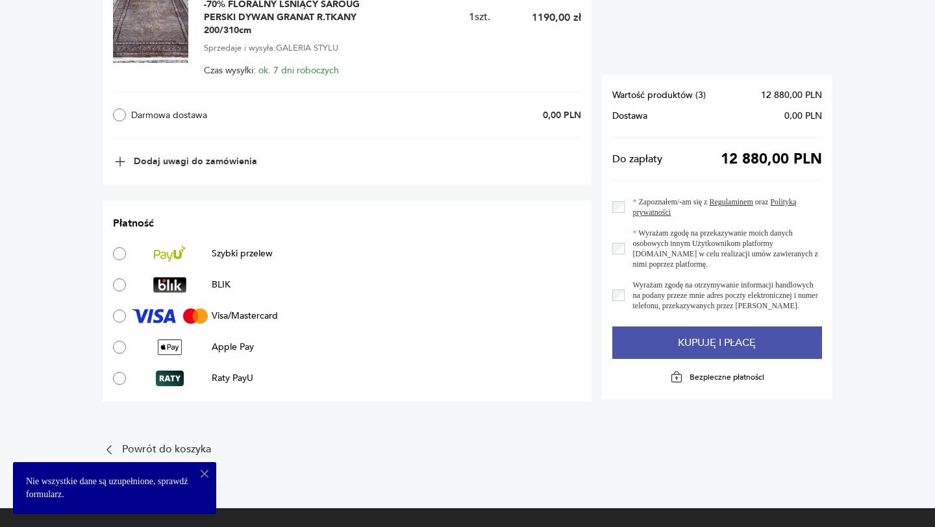
click at [640, 344] on button "Kupuję i płacę" at bounding box center [716, 343] width 209 height 32
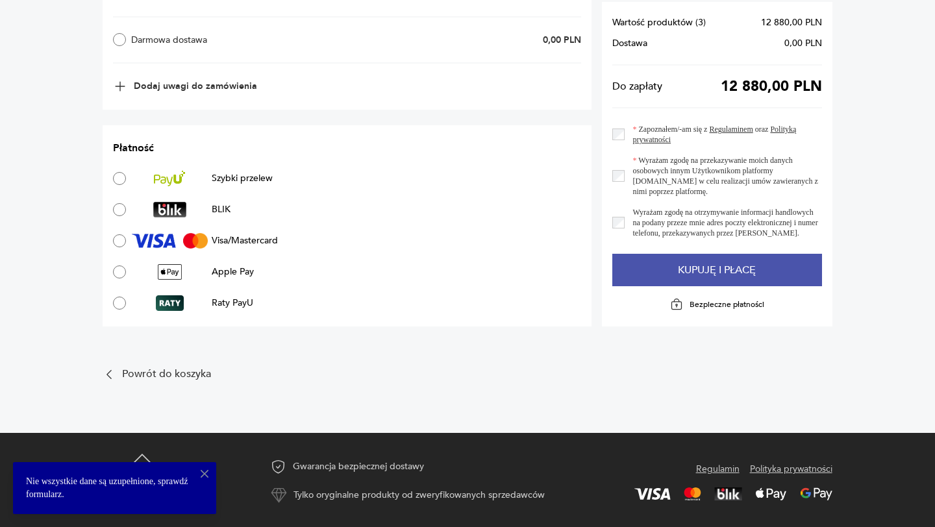
scroll to position [1346, 0]
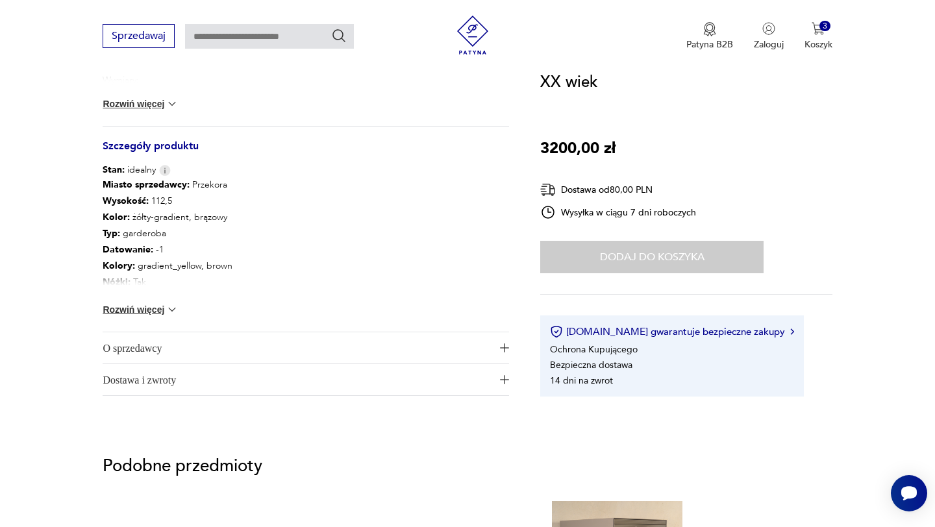
scroll to position [653, 0]
click at [216, 351] on span "O sprzedawcy" at bounding box center [297, 347] width 388 height 31
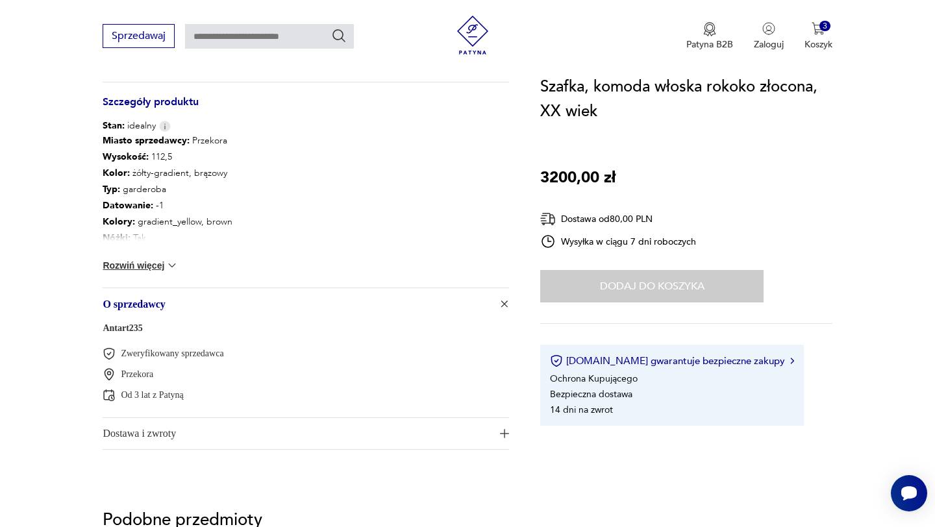
scroll to position [695, 0]
click at [205, 436] on span "Dostawa i zwroty" at bounding box center [297, 434] width 388 height 31
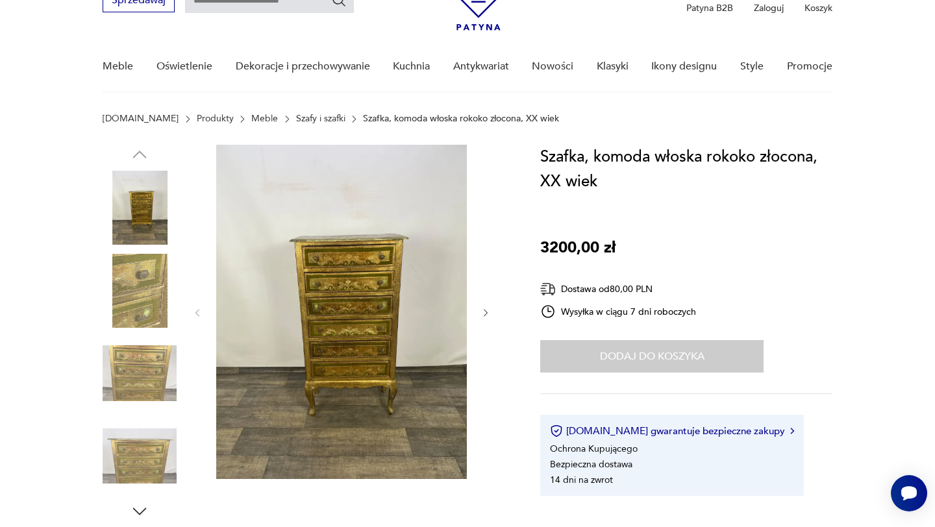
scroll to position [0, 0]
